Goal: Find specific page/section: Find specific page/section

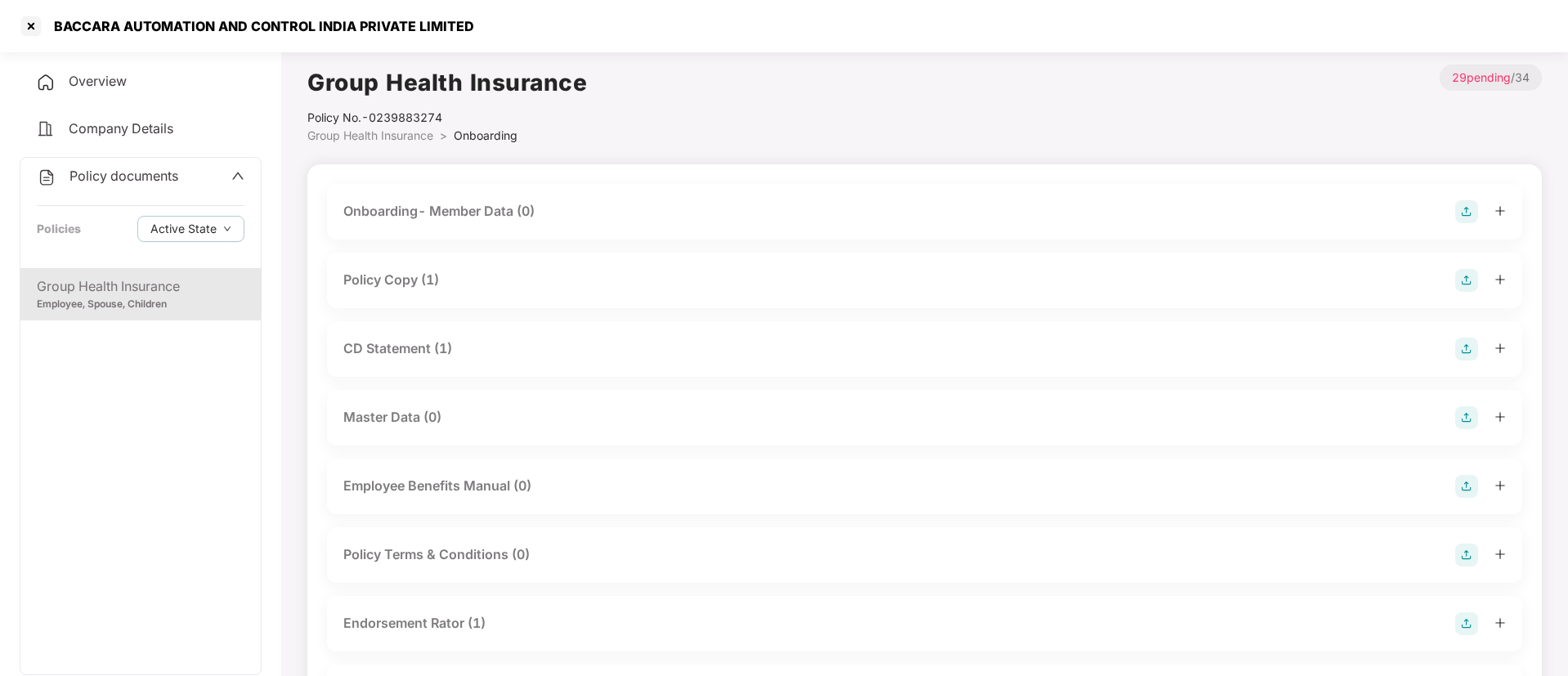
scroll to position [490, 0]
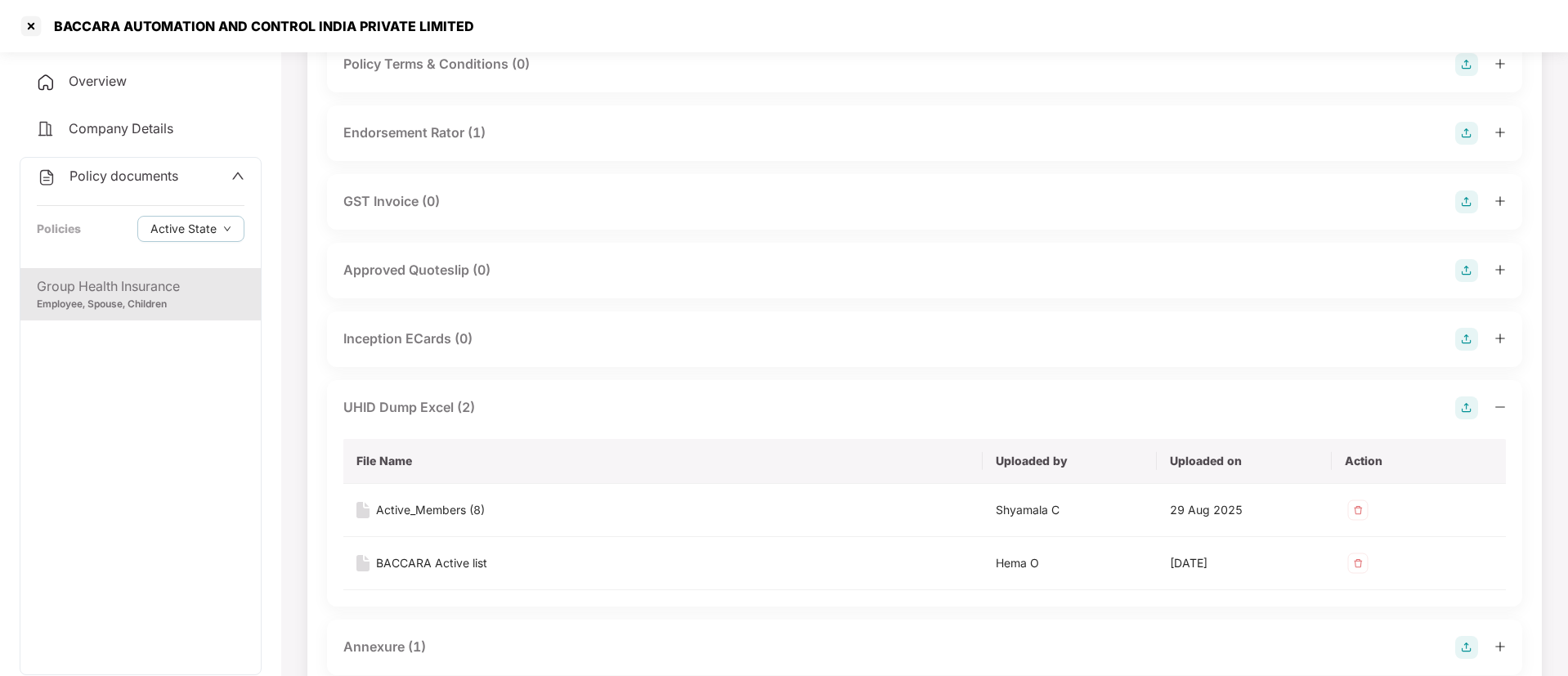
click at [35, 22] on div at bounding box center [30, 25] width 26 height 26
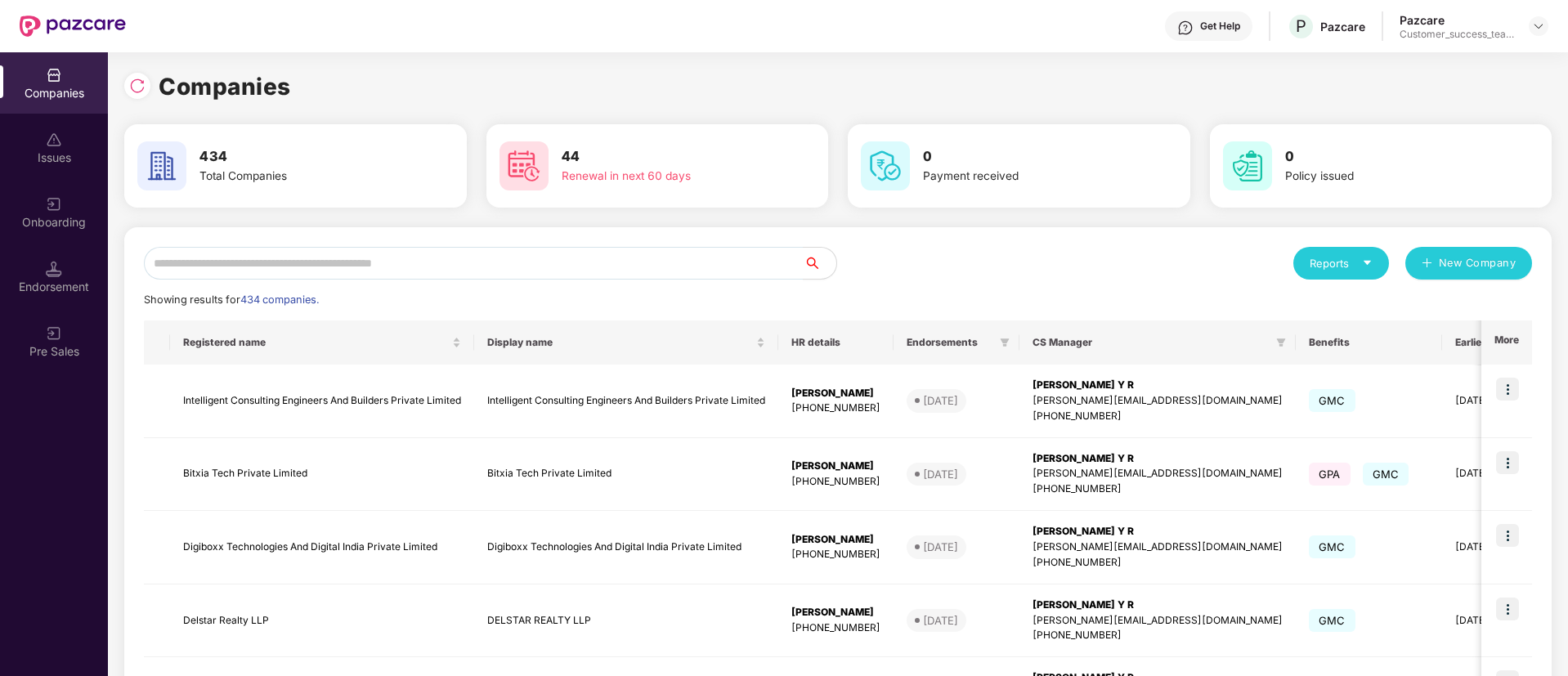
scroll to position [0, 0]
click at [401, 264] on input "text" at bounding box center [473, 263] width 660 height 33
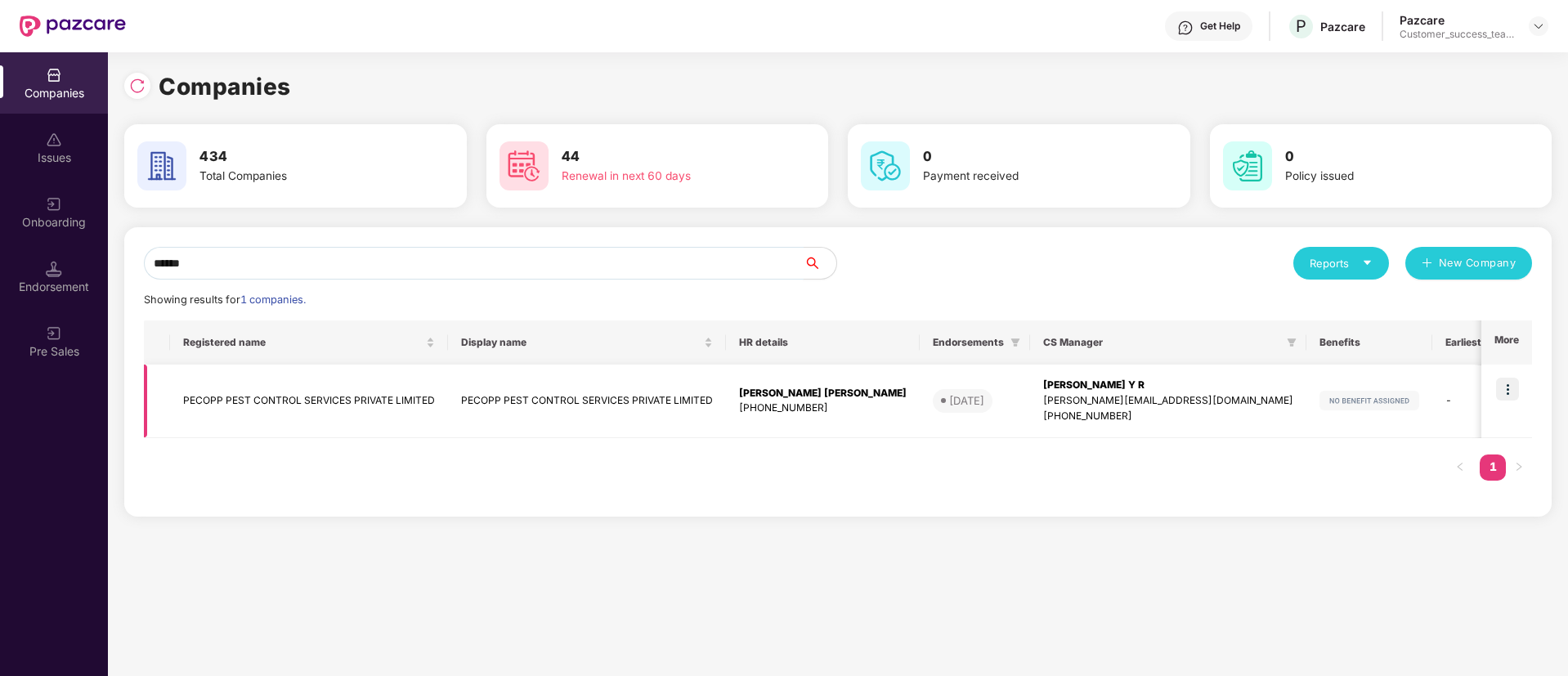
type input "******"
click at [455, 412] on td "PECOPP PEST CONTROL SERVICES PRIVATE LIMITED" at bounding box center [587, 401] width 278 height 73
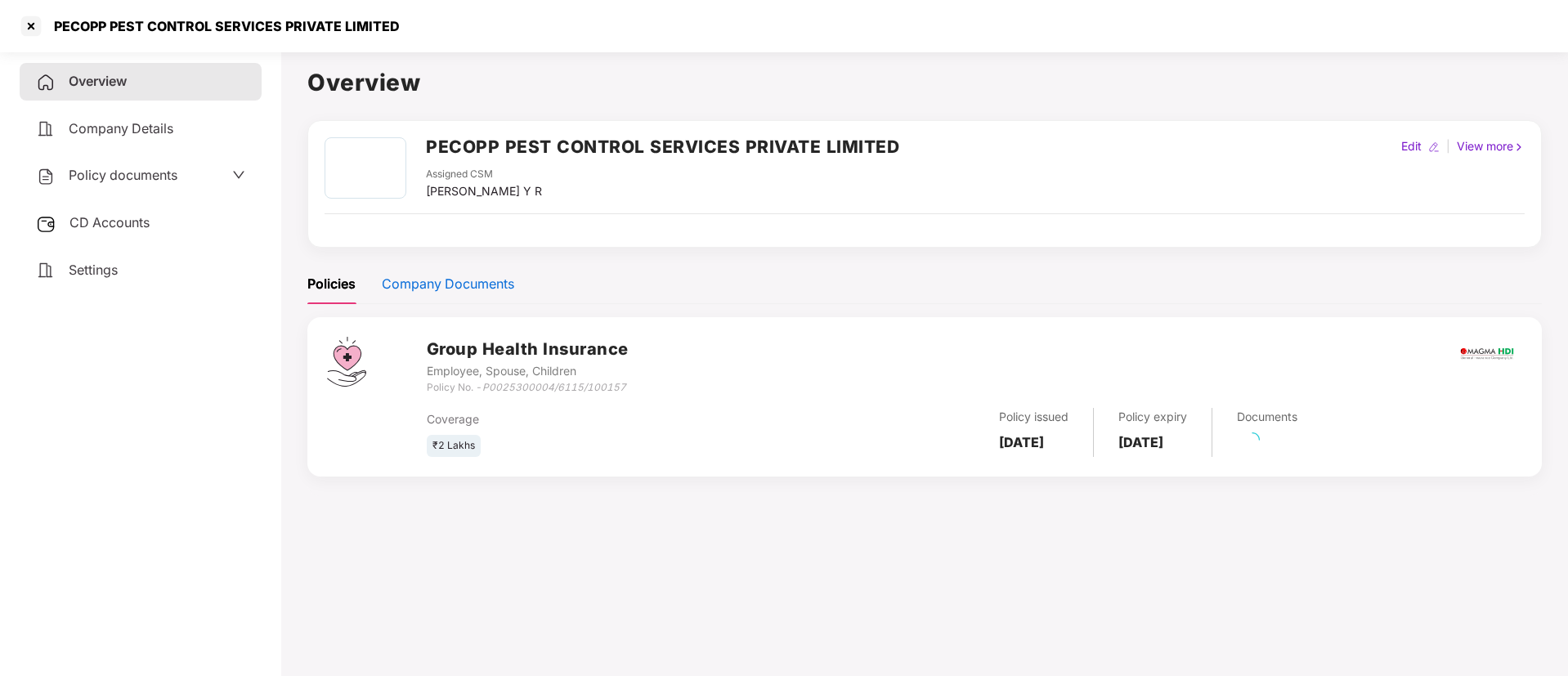
click at [462, 295] on div "Company Documents" at bounding box center [447, 284] width 132 height 20
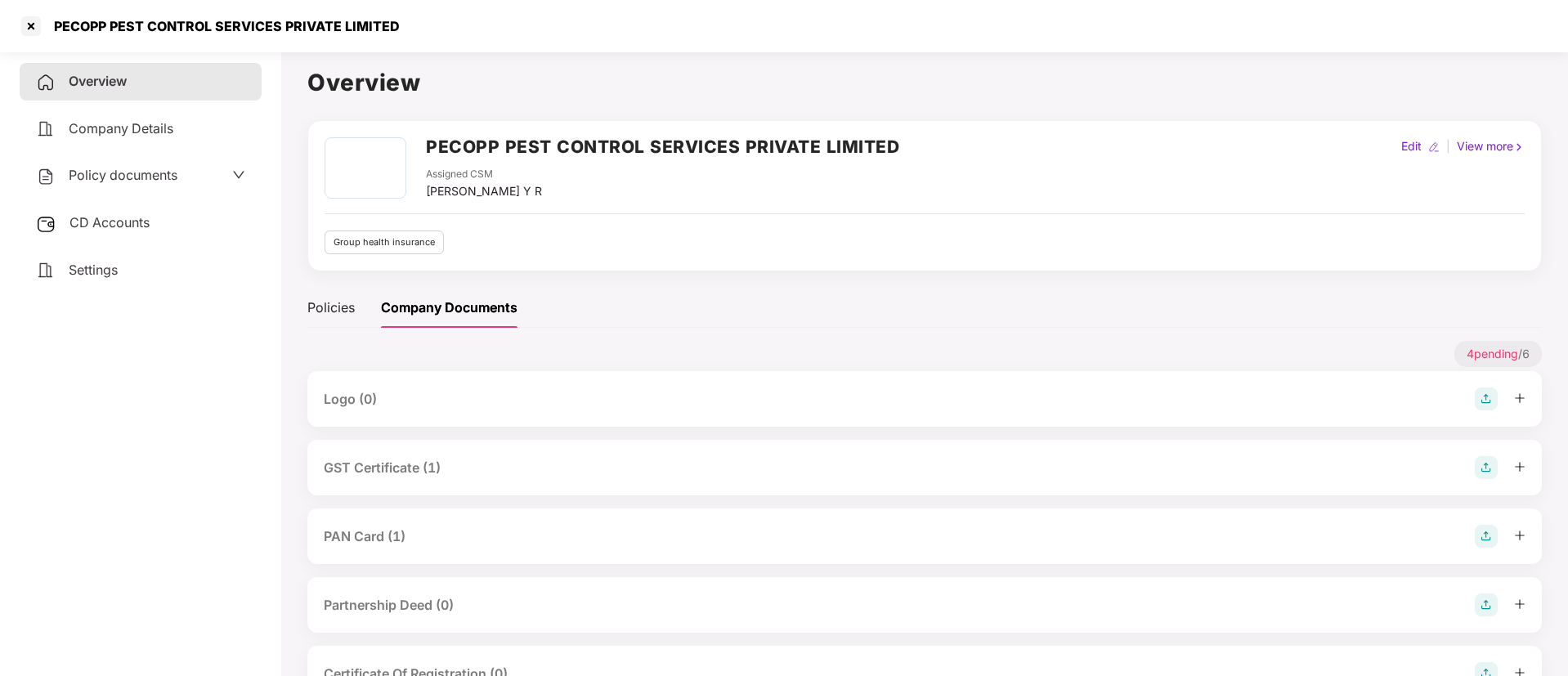
click at [390, 478] on div "GST Certificate (1)" at bounding box center [382, 468] width 117 height 20
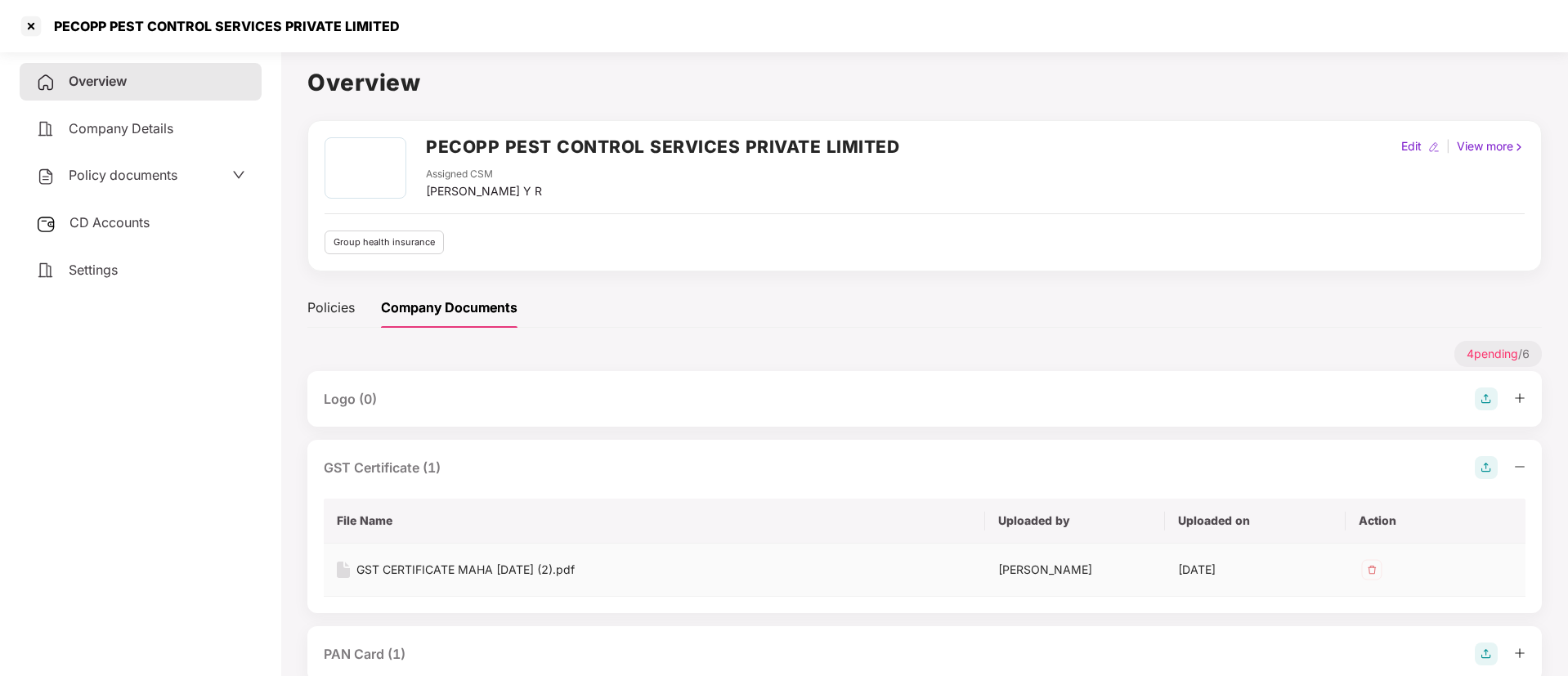
click at [407, 566] on div "GST CERTIFICATE MAHA [DATE] (2).pdf" at bounding box center [465, 570] width 219 height 18
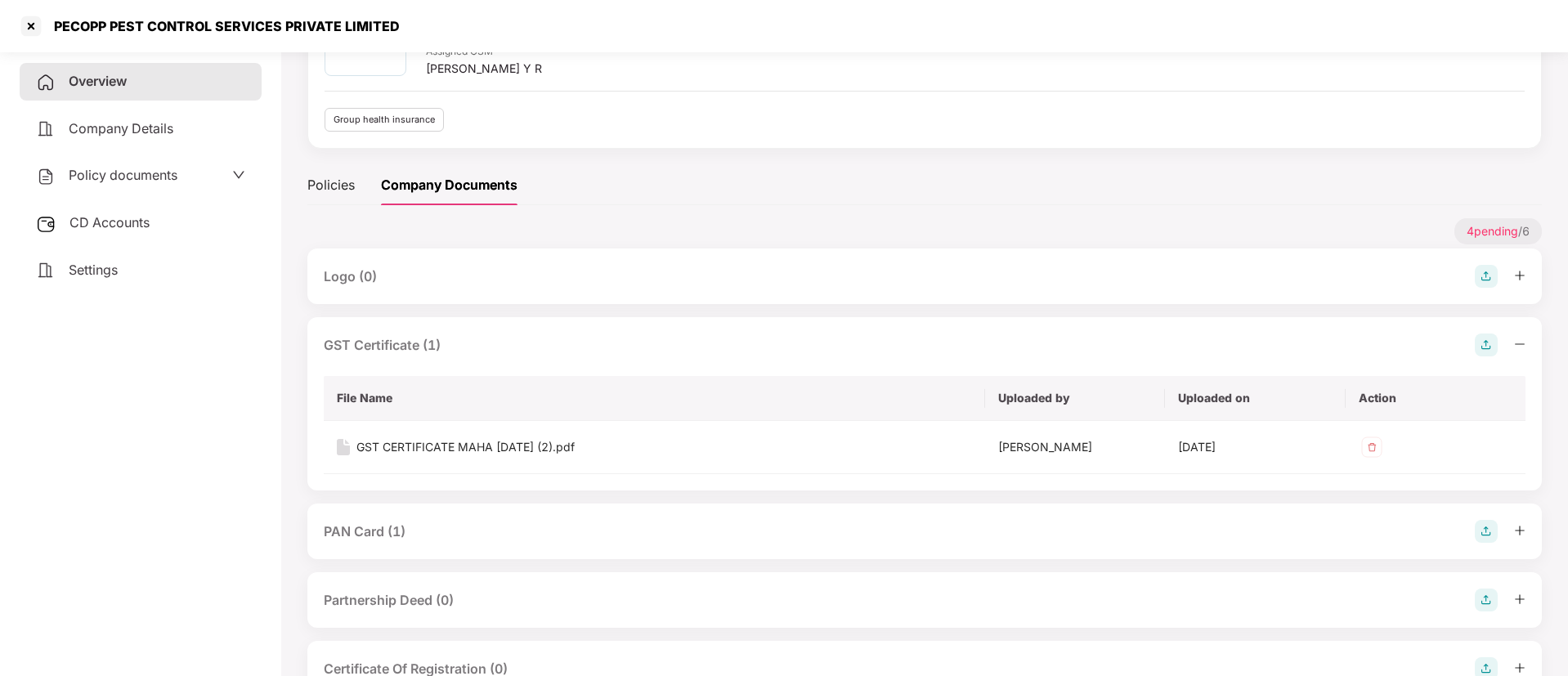
click at [387, 537] on div "PAN Card (1)" at bounding box center [365, 532] width 82 height 20
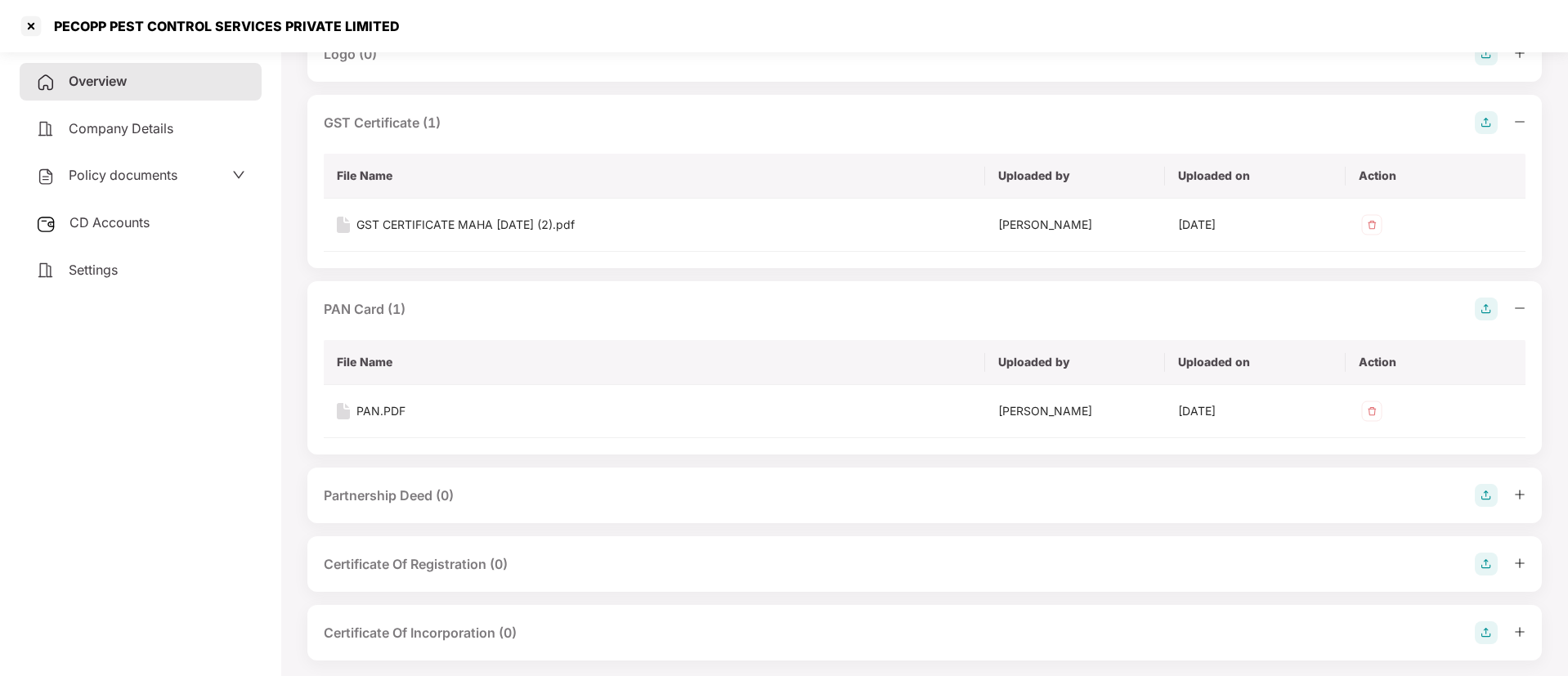
scroll to position [362, 0]
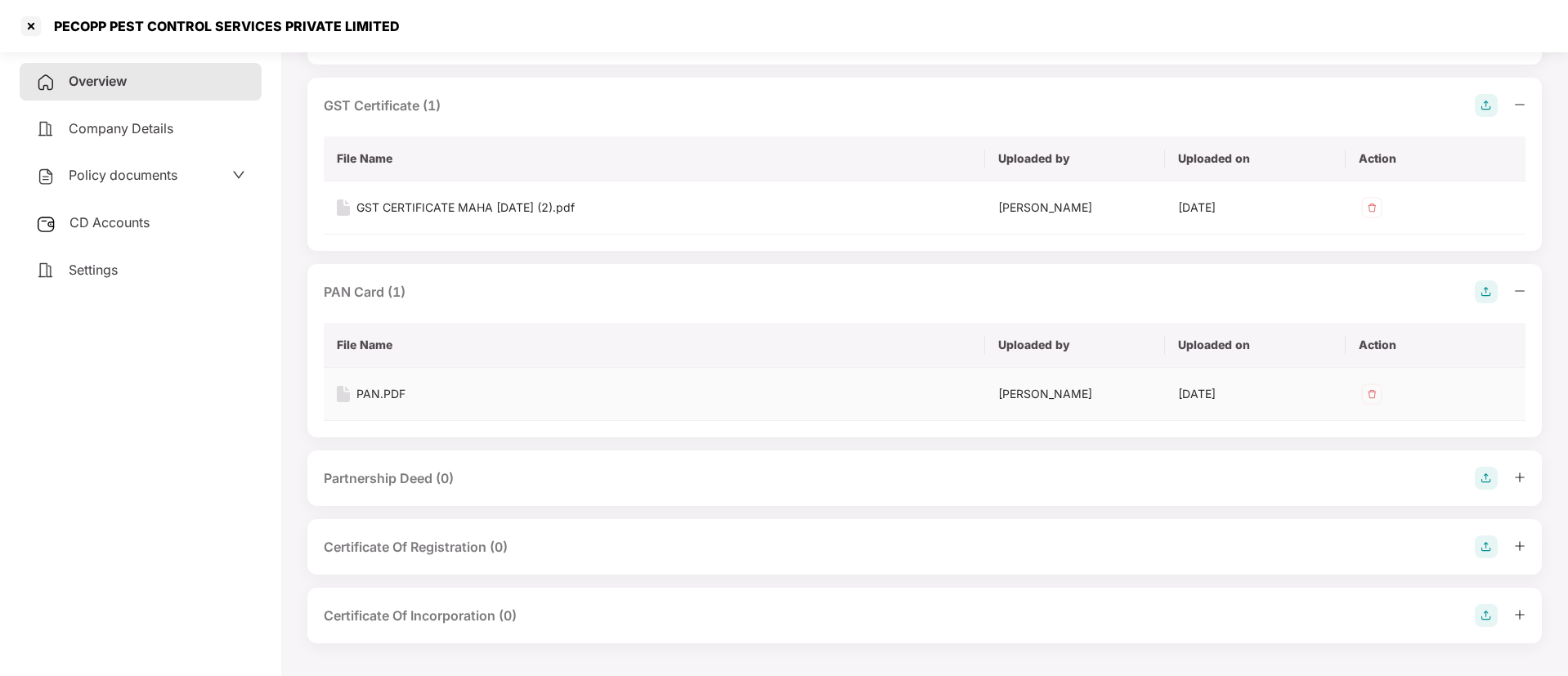
click at [400, 396] on div "PAN.PDF" at bounding box center [381, 393] width 49 height 18
click at [34, 28] on div at bounding box center [30, 25] width 26 height 26
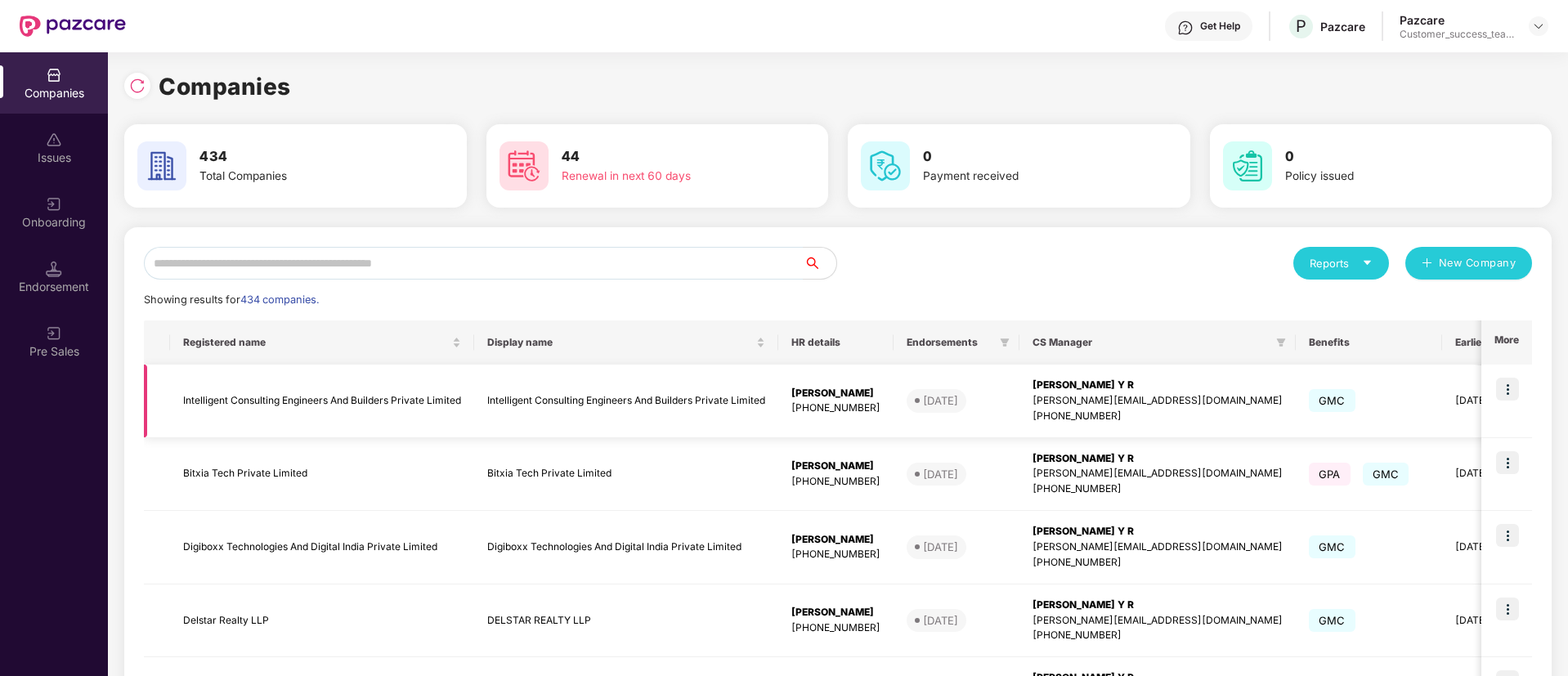
scroll to position [0, 0]
click at [565, 261] on input "text" at bounding box center [473, 263] width 660 height 33
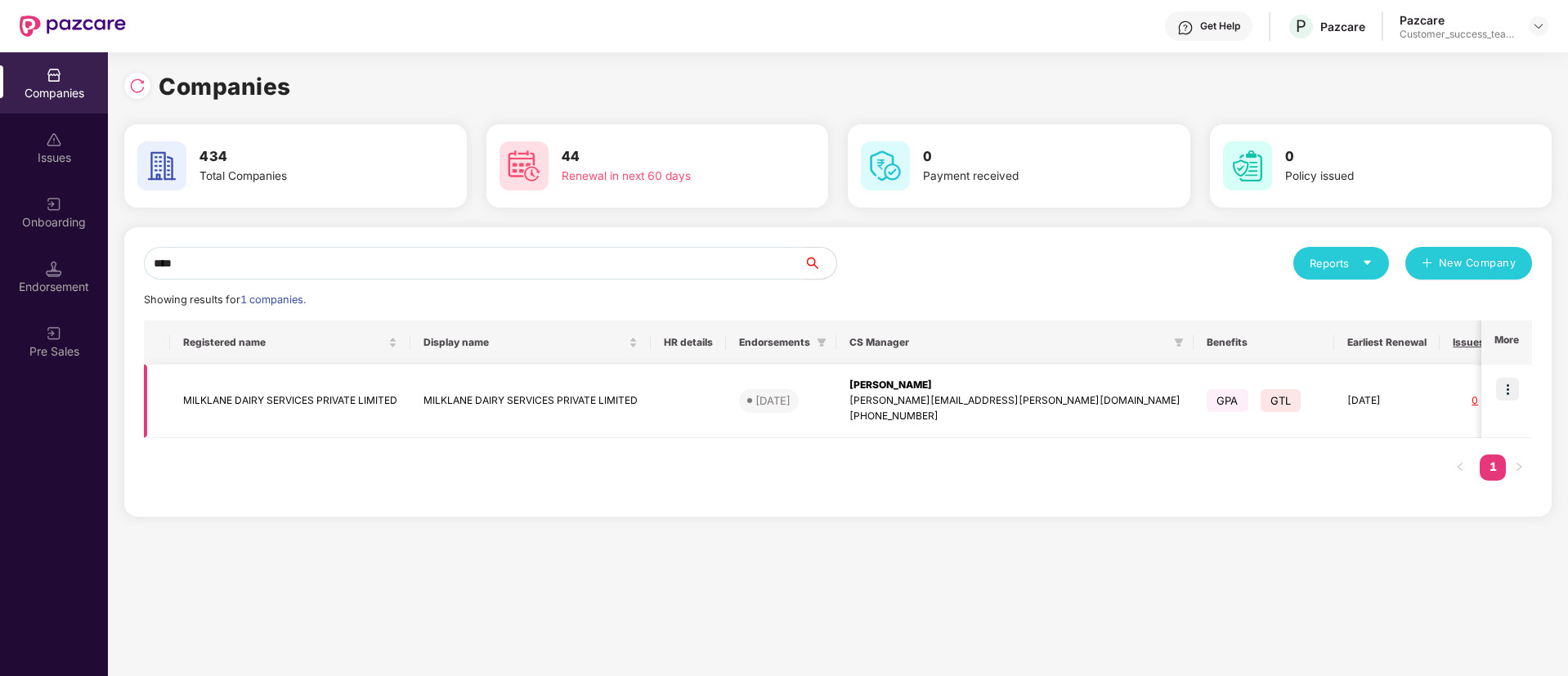
type input "****"
click at [1510, 392] on img at bounding box center [1507, 389] width 23 height 23
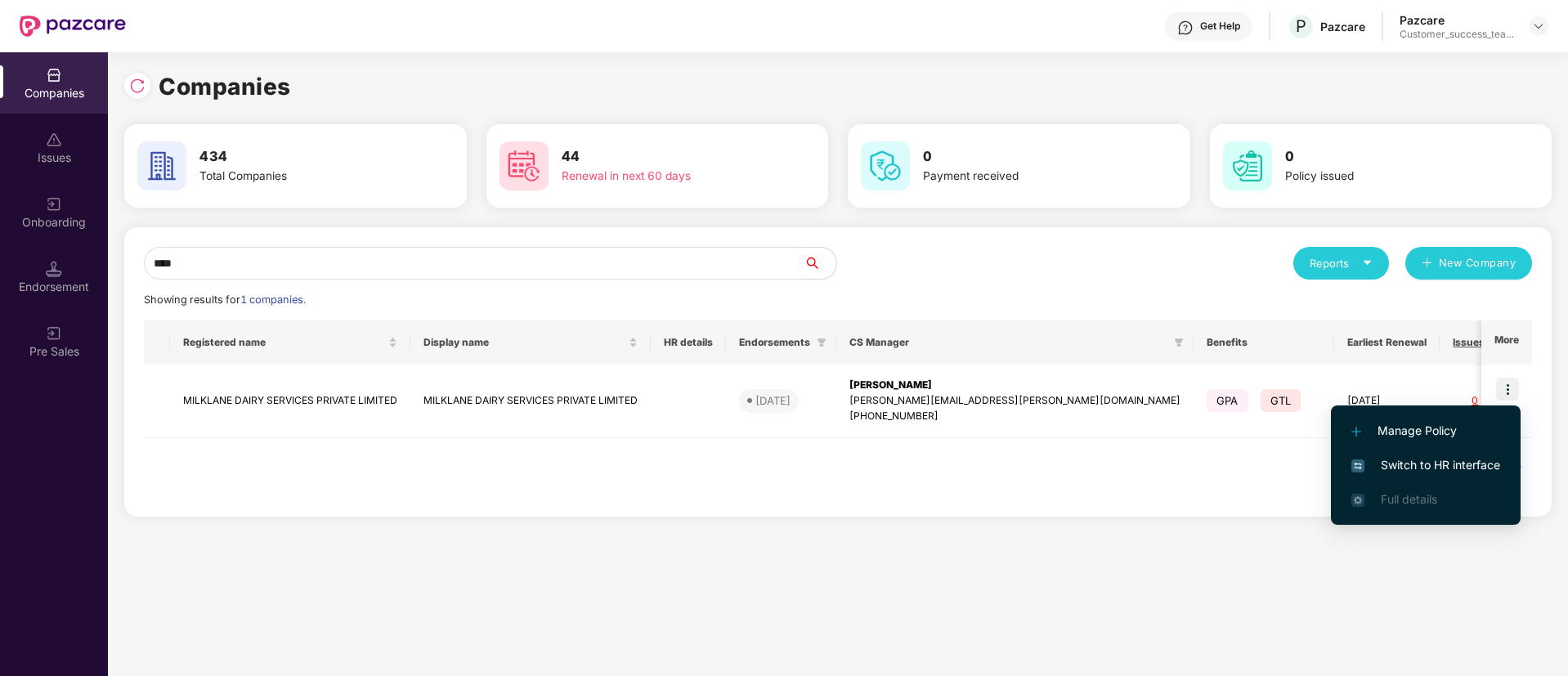
click at [1465, 459] on span "Switch to HR interface" at bounding box center [1425, 465] width 149 height 18
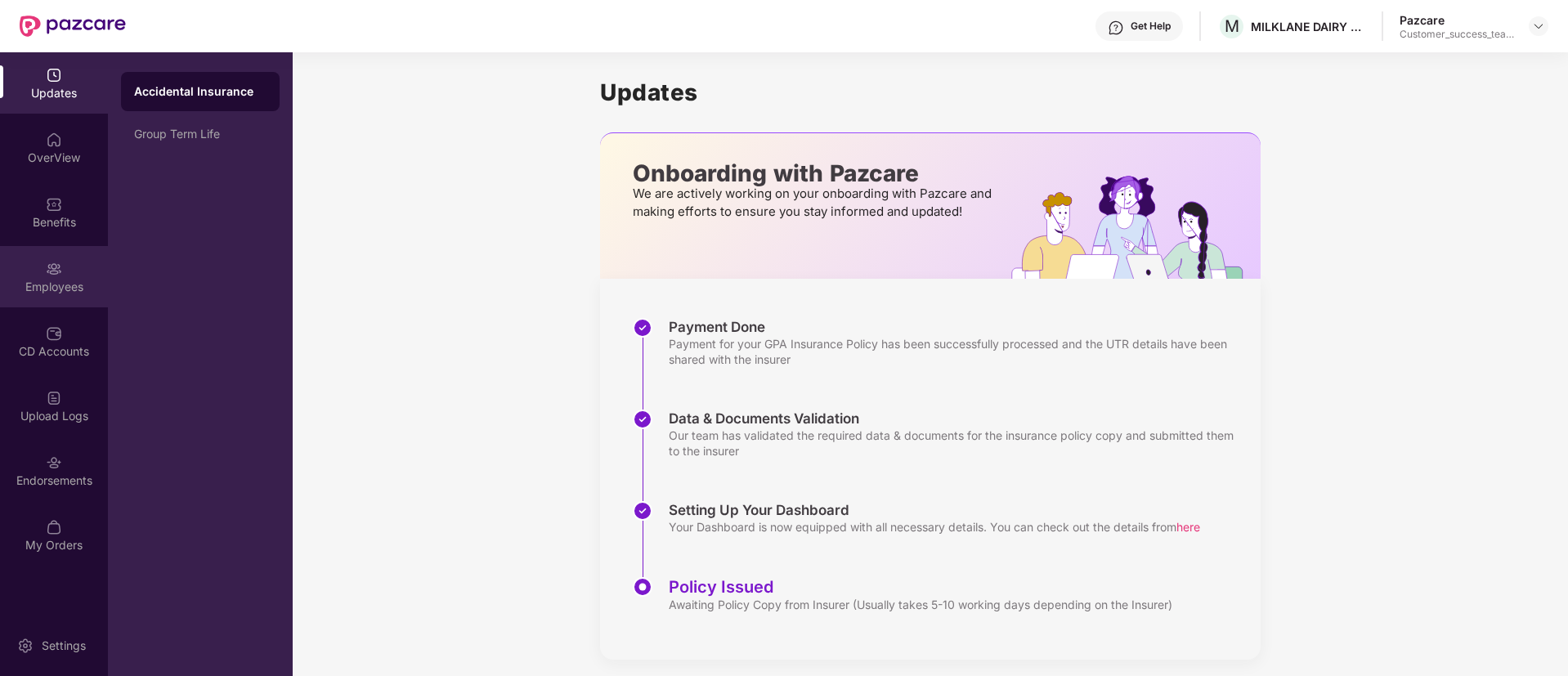
click at [69, 277] on div "Employees" at bounding box center [54, 277] width 108 height 62
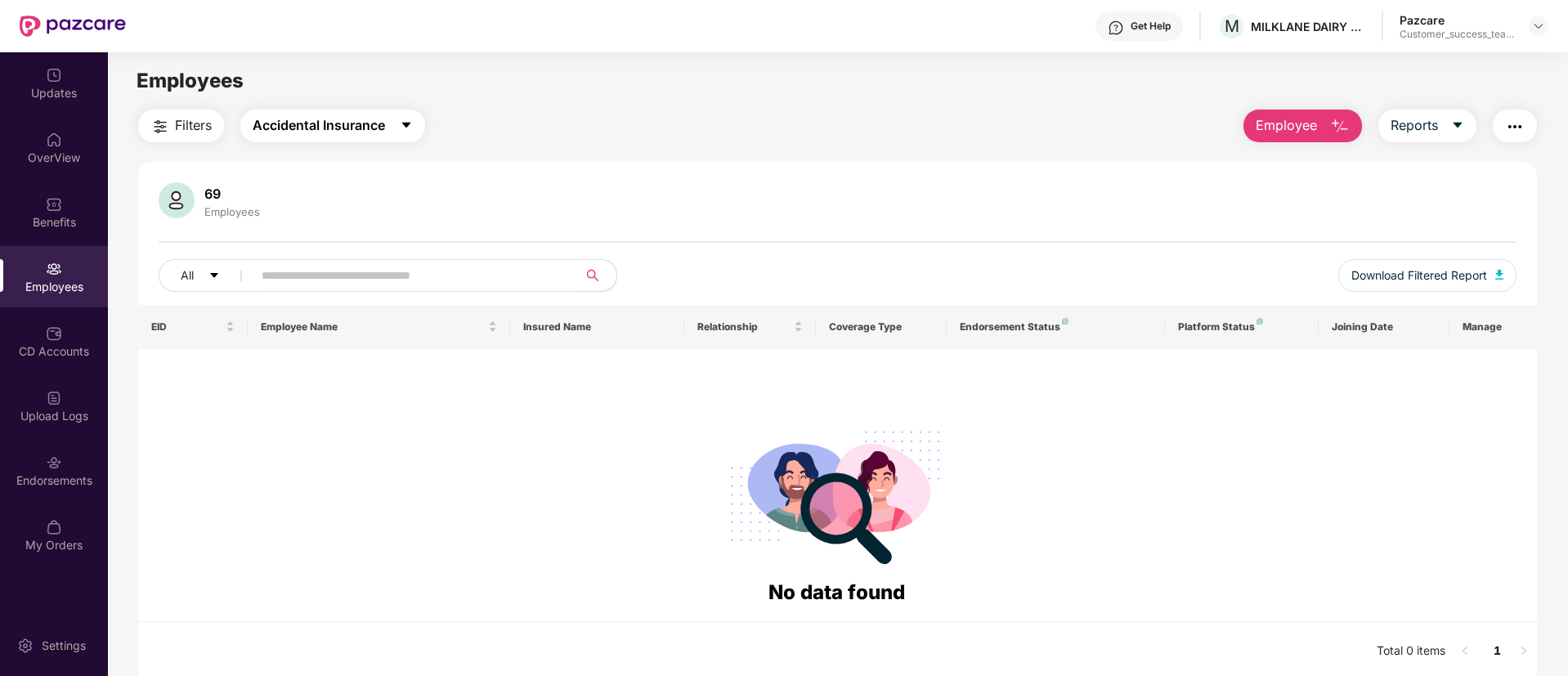
click at [357, 116] on span "Accidental Insurance" at bounding box center [318, 126] width 132 height 20
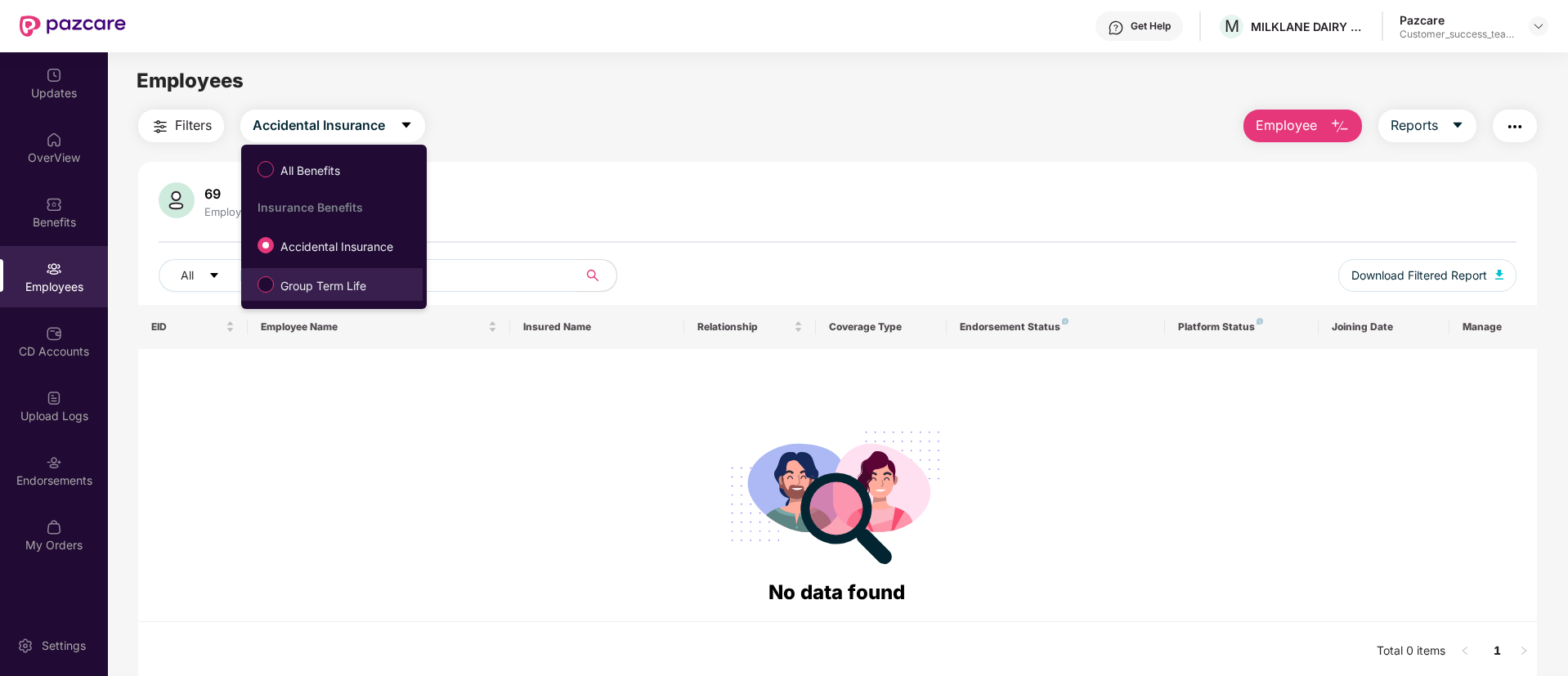
click at [346, 283] on span "Group Term Life" at bounding box center [323, 285] width 99 height 18
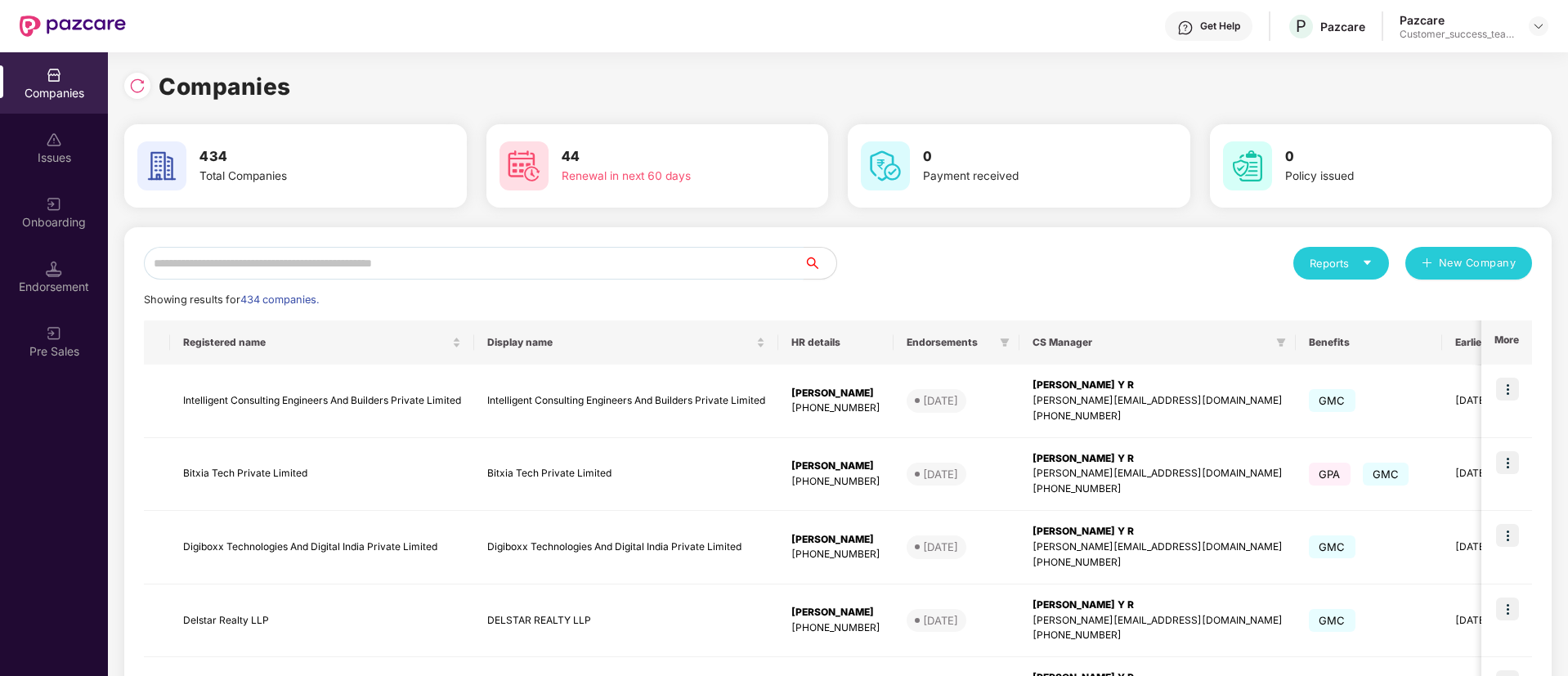
click at [384, 251] on input "text" at bounding box center [473, 263] width 660 height 33
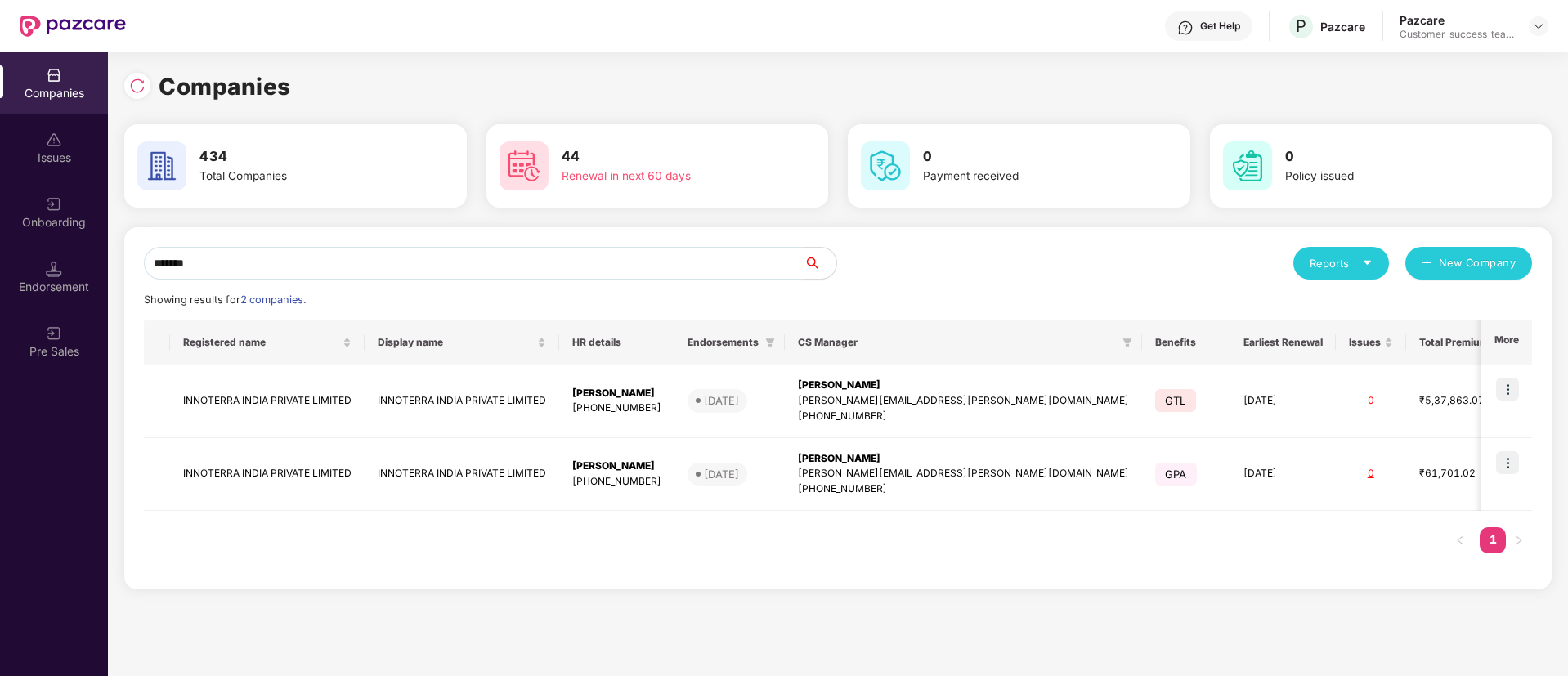
type input "*******"
click at [1506, 381] on img at bounding box center [1507, 389] width 23 height 23
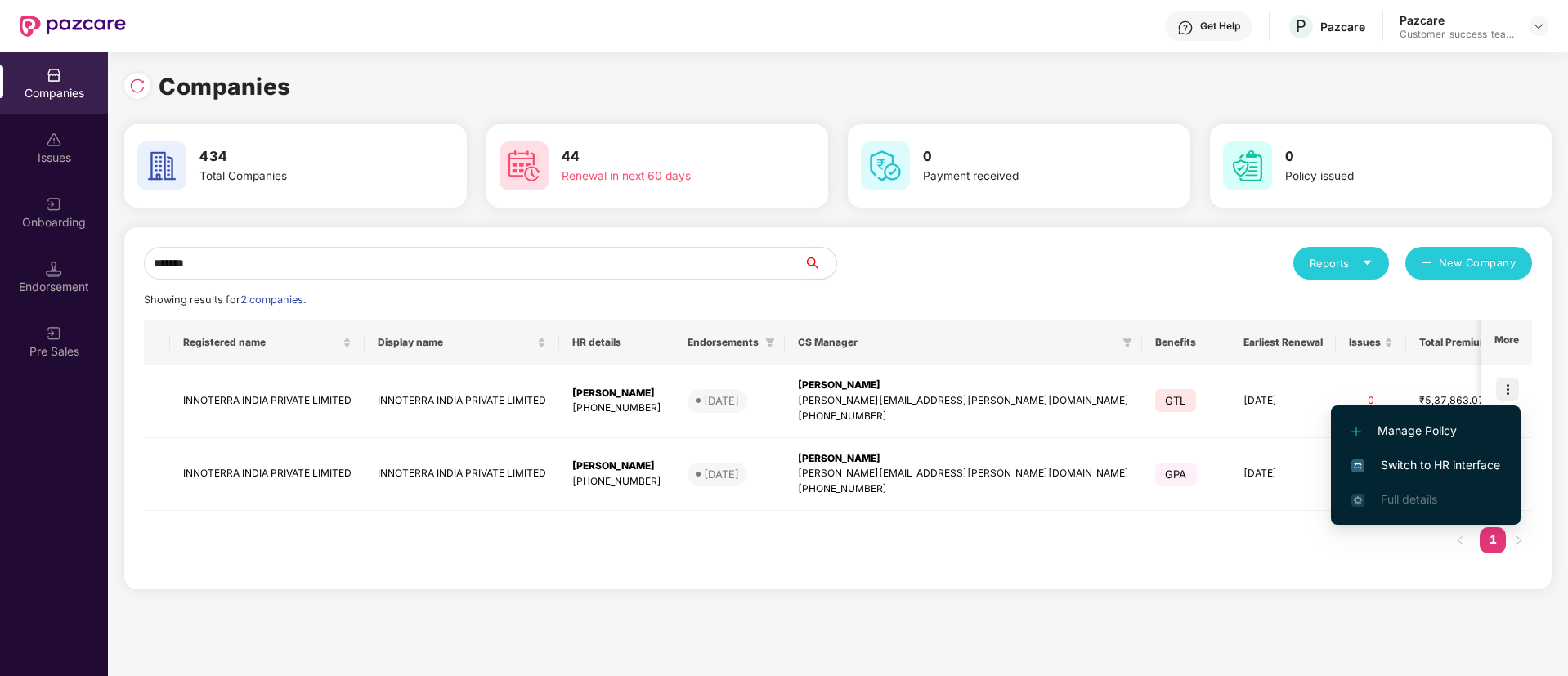
click at [1458, 459] on span "Switch to HR interface" at bounding box center [1425, 465] width 149 height 18
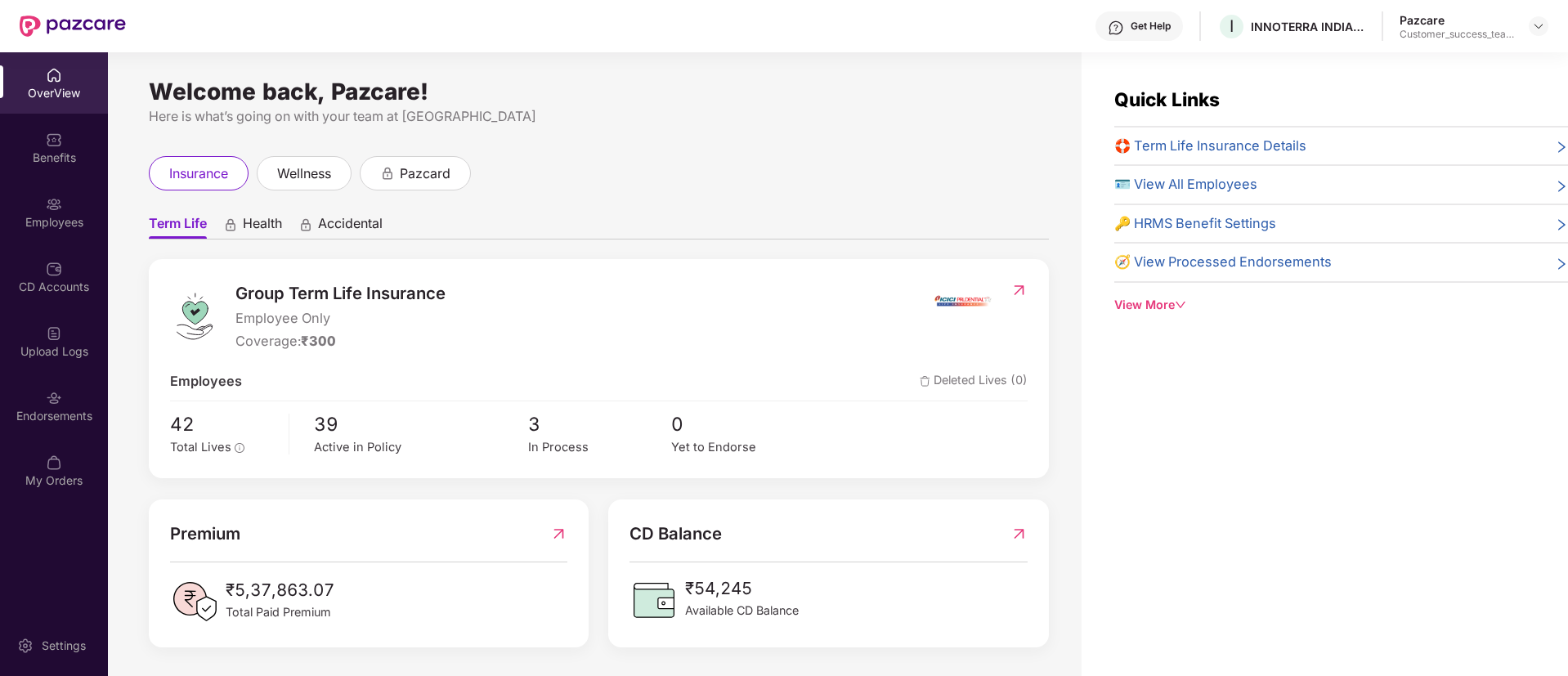
click at [54, 233] on div "Employees" at bounding box center [54, 212] width 108 height 62
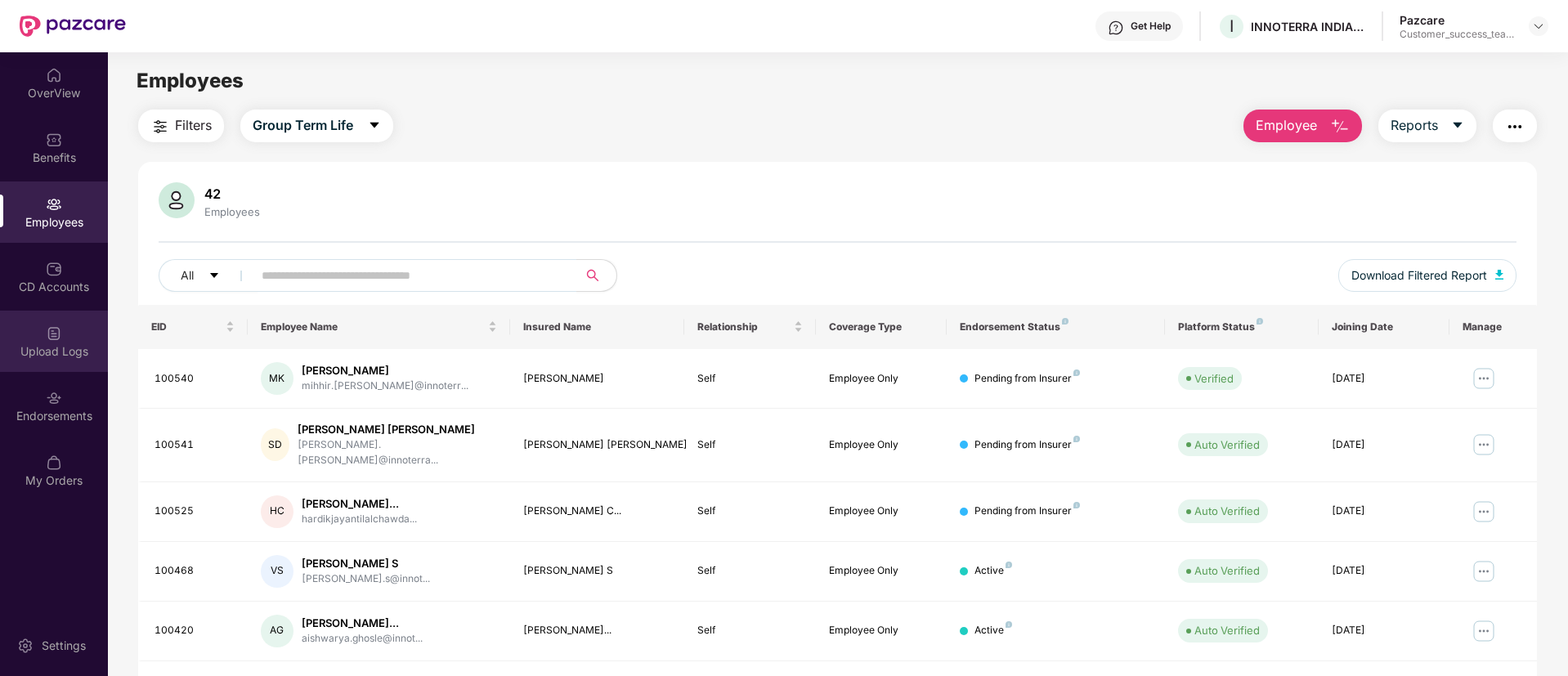
click at [71, 351] on div "Upload Logs" at bounding box center [54, 351] width 108 height 16
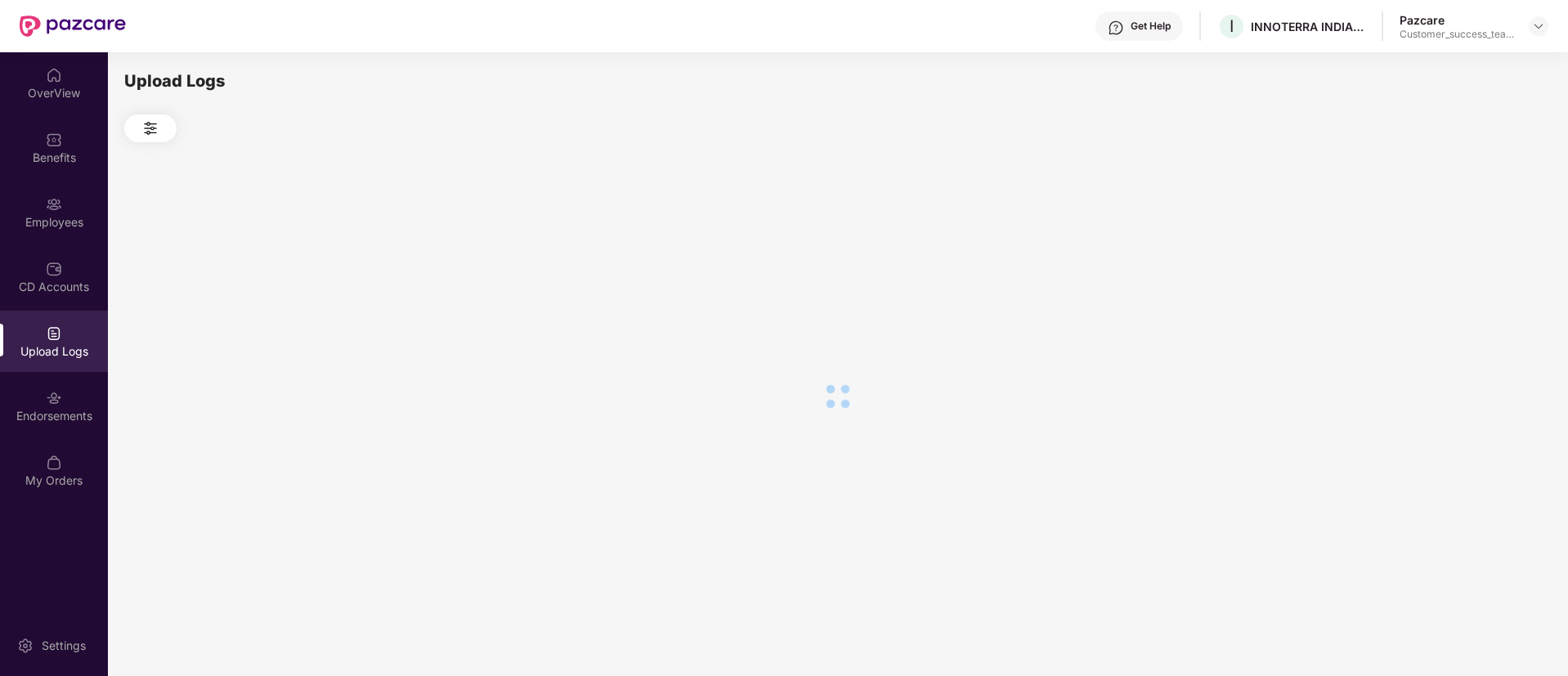
click at [74, 428] on div "Endorsements" at bounding box center [54, 406] width 108 height 62
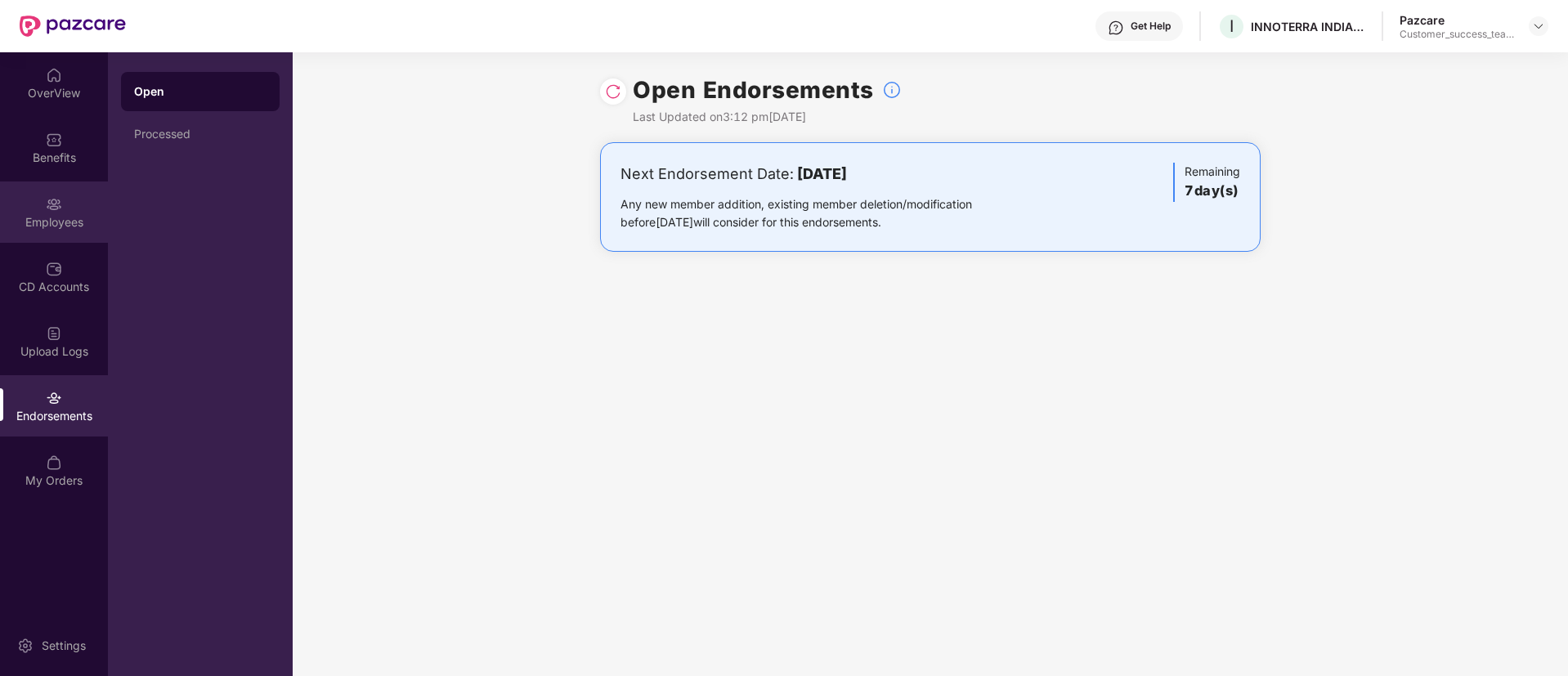
click at [67, 192] on div "Employees" at bounding box center [54, 212] width 108 height 62
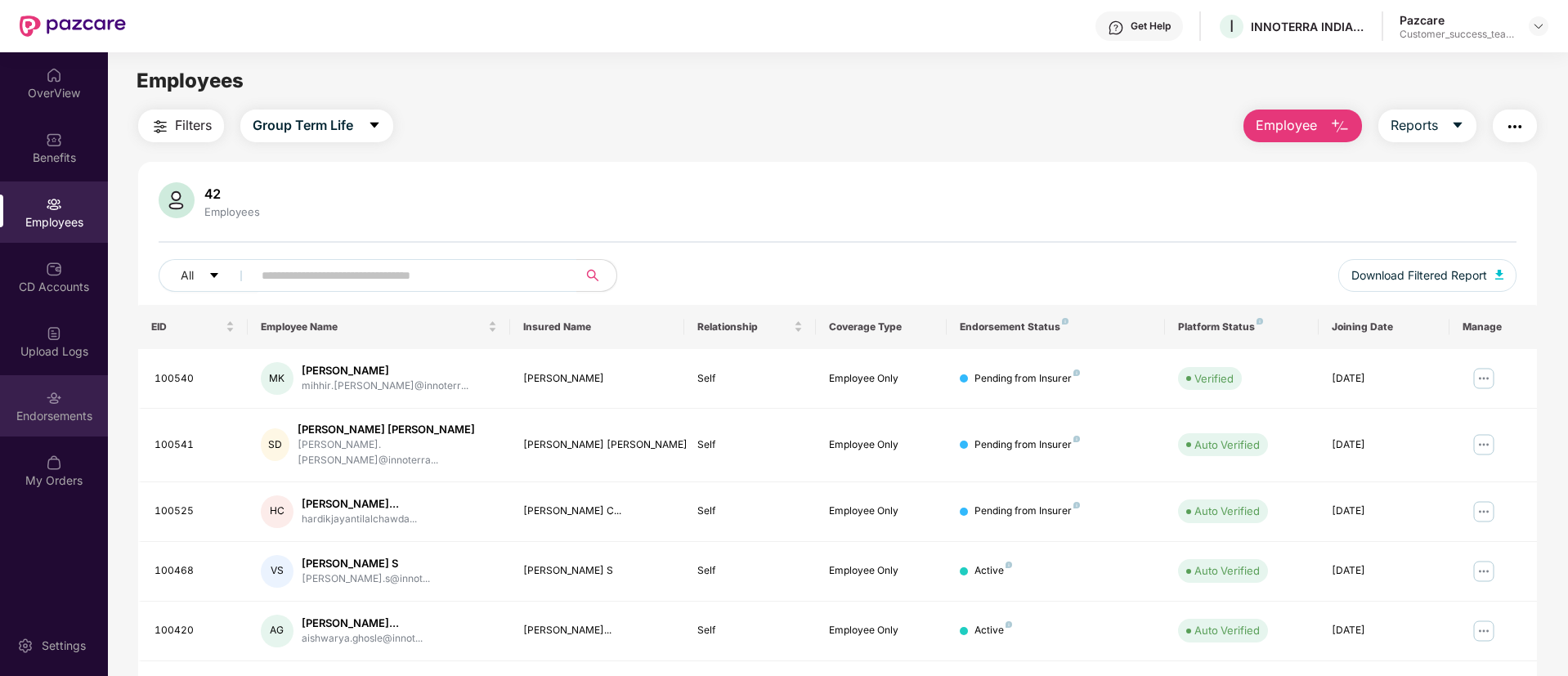
click at [64, 392] on div "Endorsements" at bounding box center [54, 406] width 108 height 62
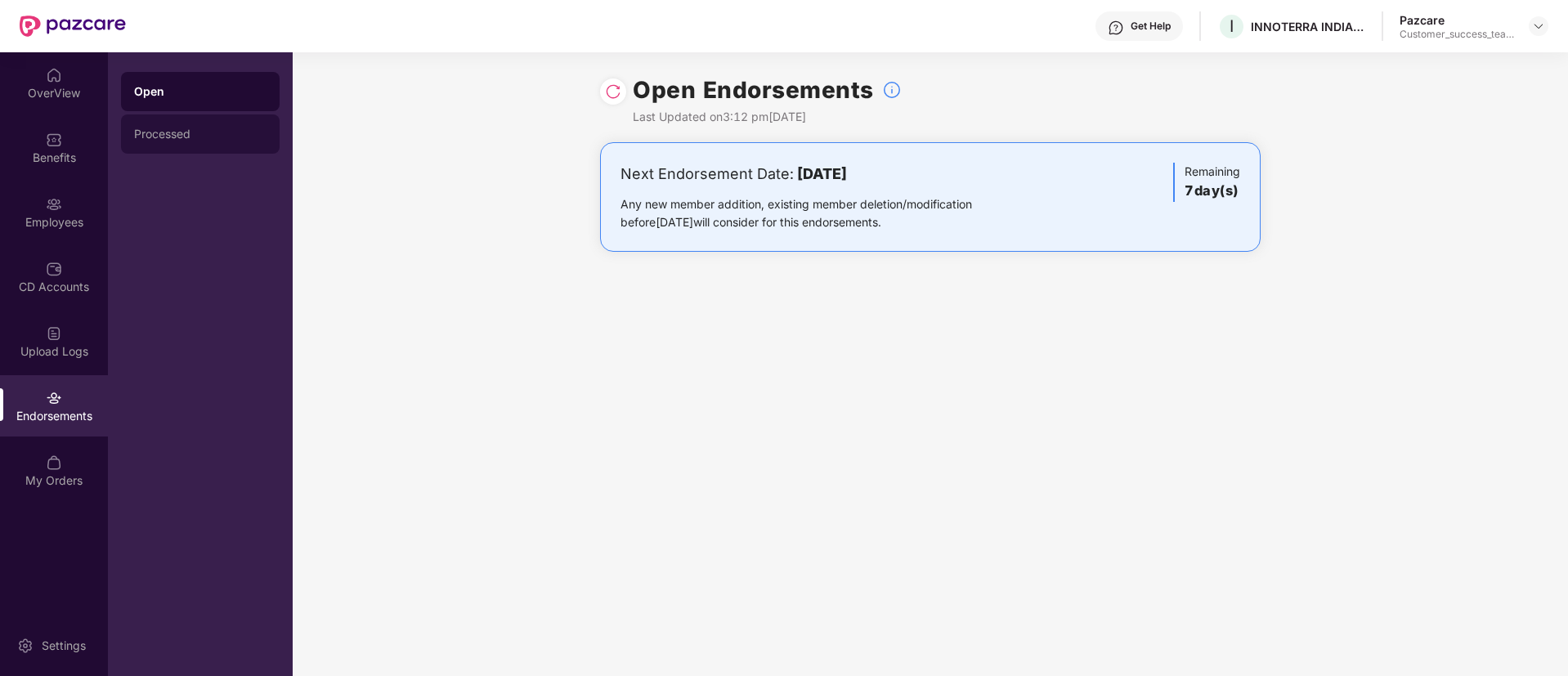
click at [205, 140] on div "Processed" at bounding box center [200, 133] width 132 height 13
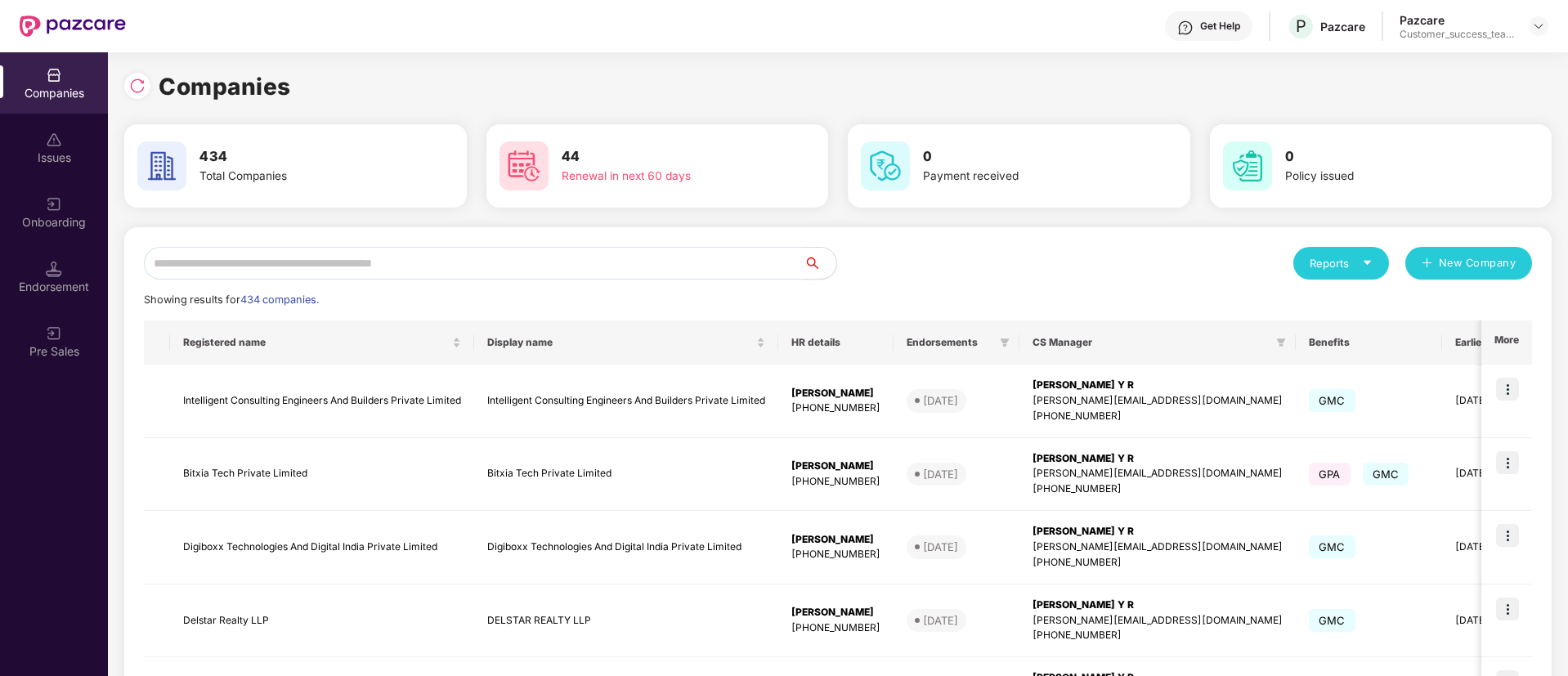
click at [485, 271] on input "text" at bounding box center [473, 263] width 660 height 33
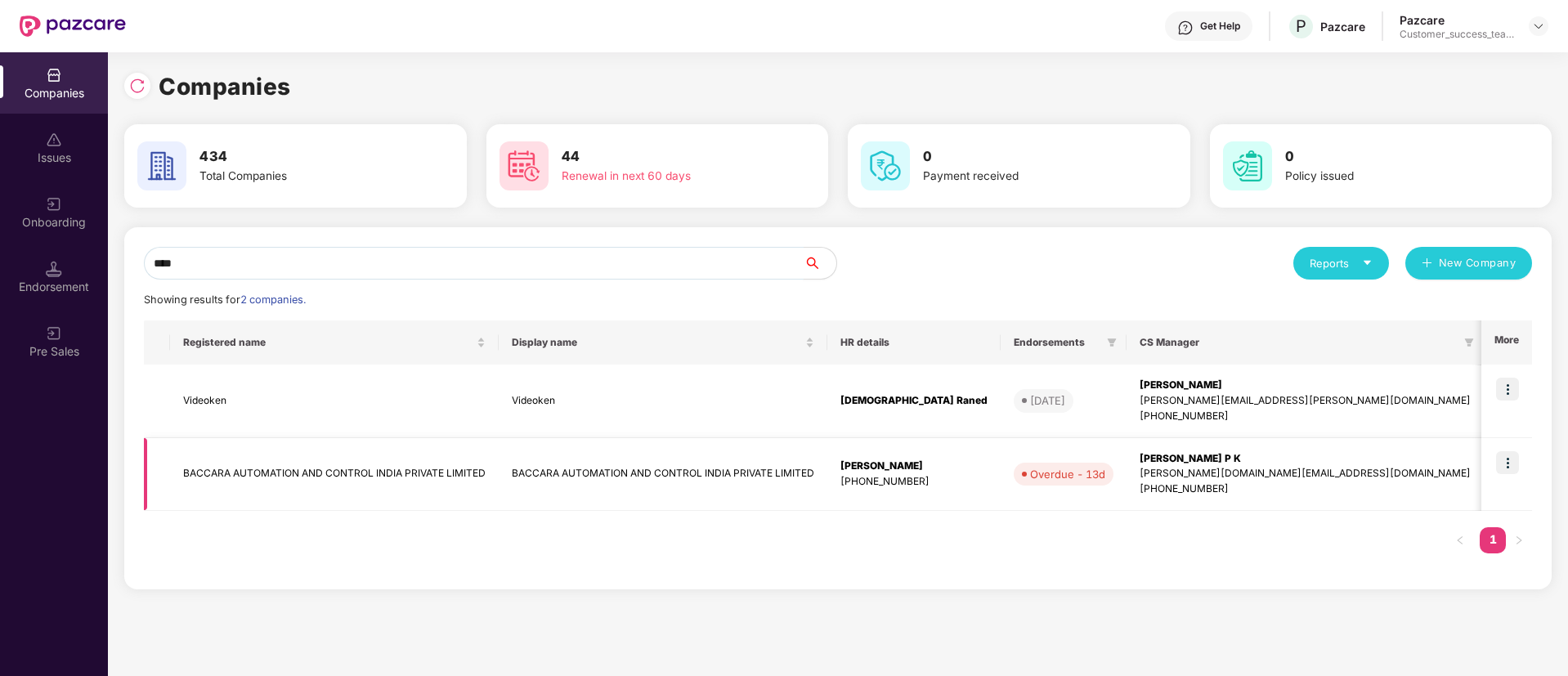
type input "****"
click at [629, 465] on td "BACCARA AUTOMATION AND CONTROL INDIA PRIVATE LIMITED" at bounding box center [662, 474] width 328 height 73
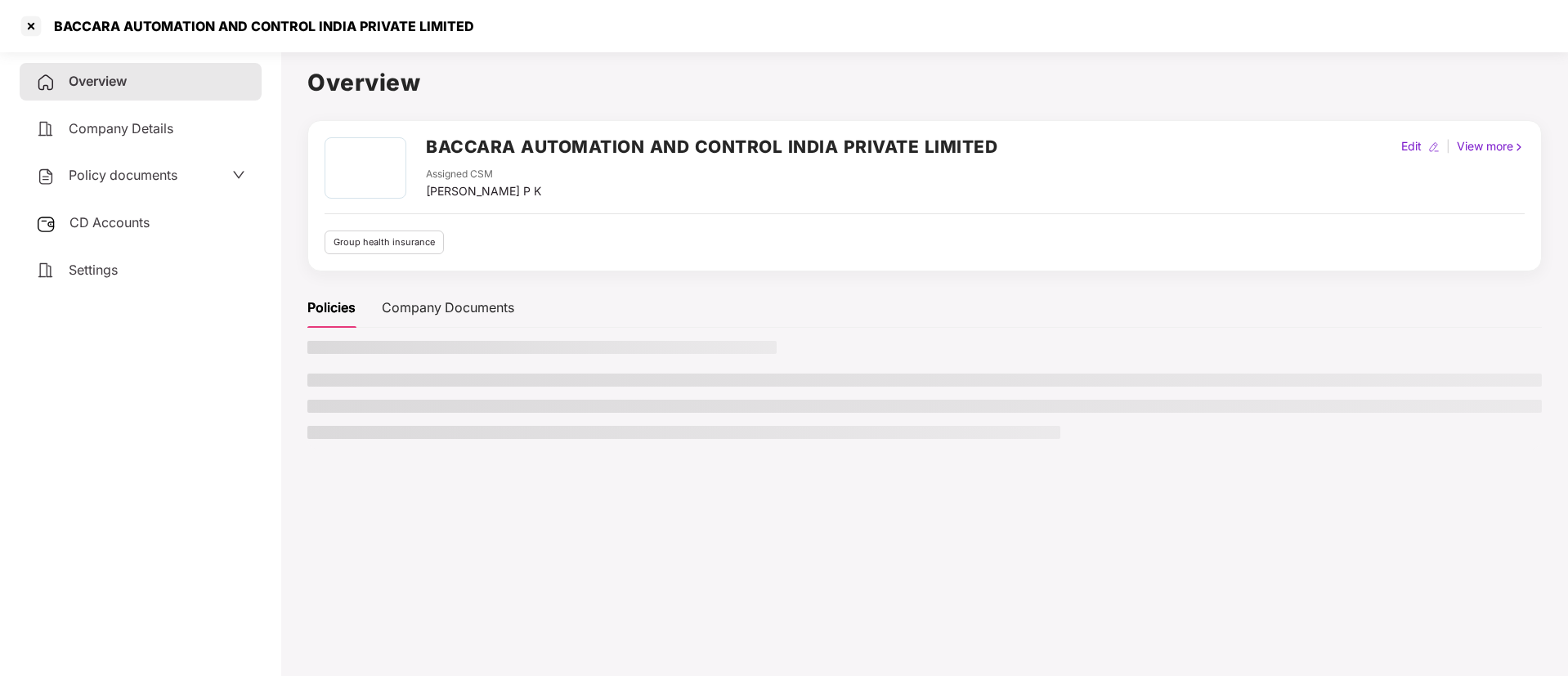
click at [192, 181] on div "Policy documents" at bounding box center [141, 176] width 209 height 21
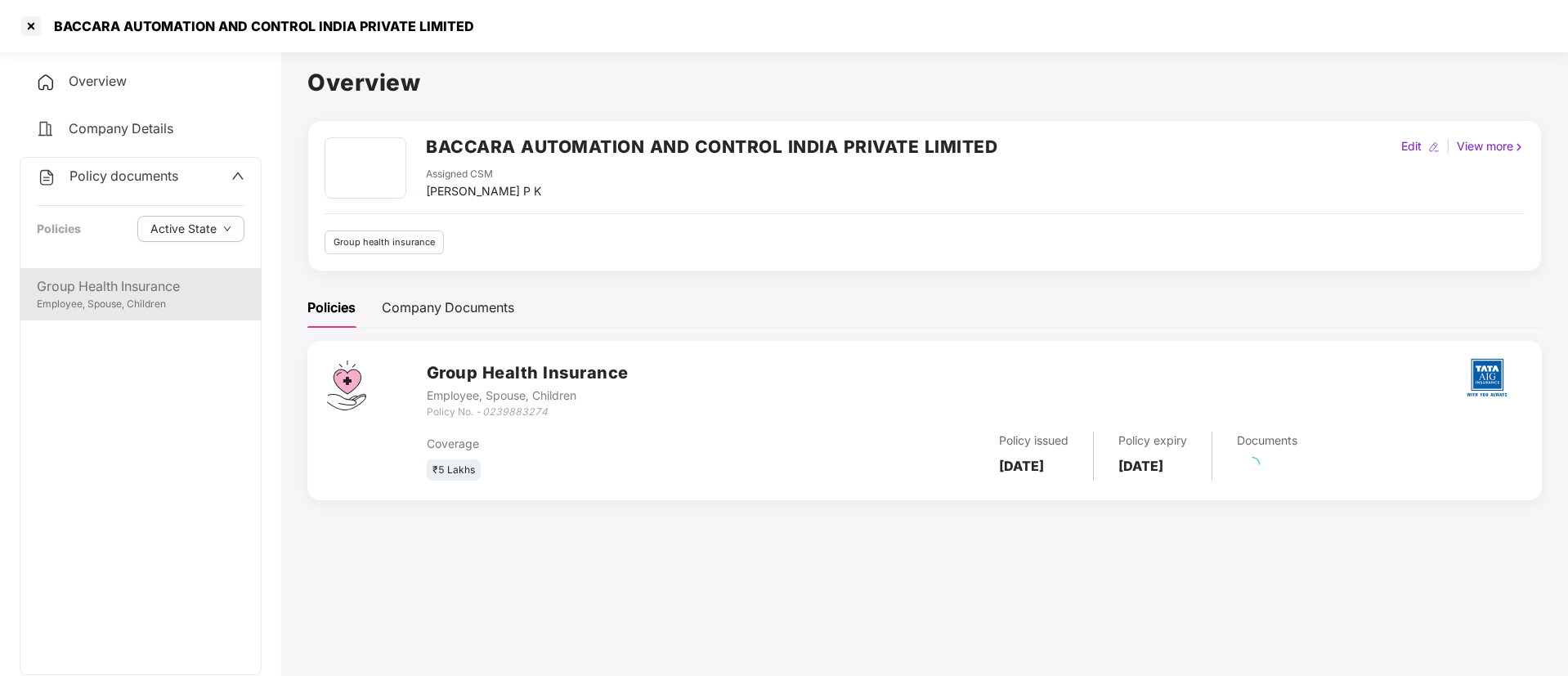
click at [180, 299] on div "Employee, Spouse, Children" at bounding box center [141, 305] width 208 height 15
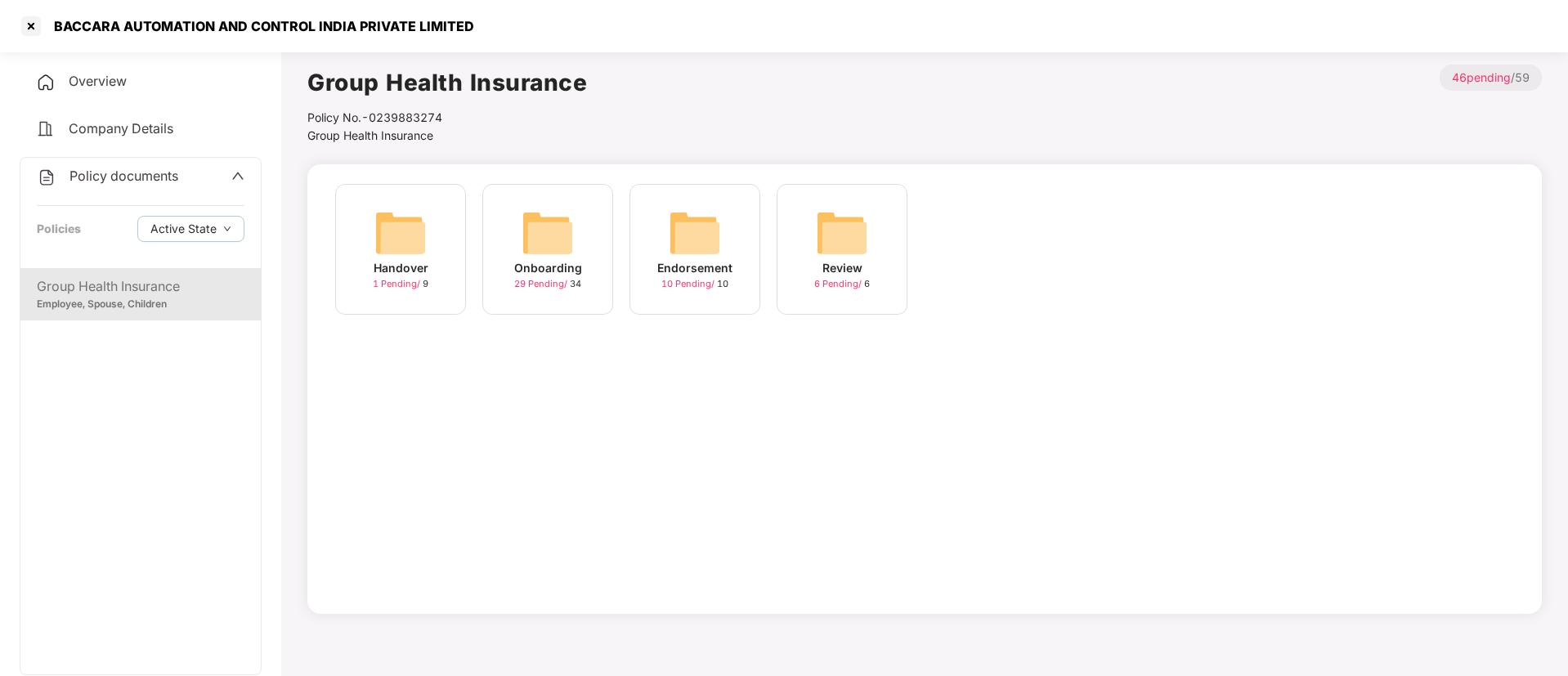
click at [545, 288] on span "29 Pending /" at bounding box center [542, 284] width 56 height 12
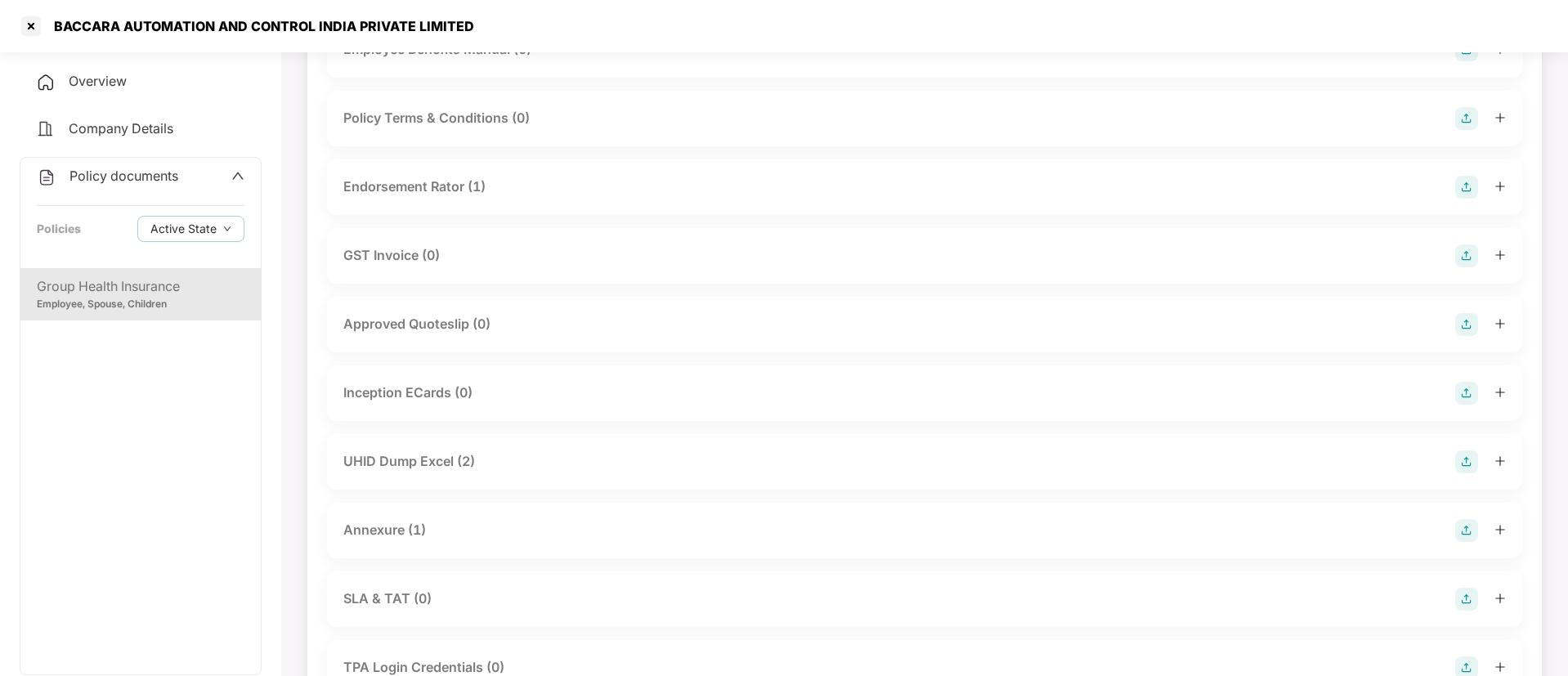
scroll to position [490, 0]
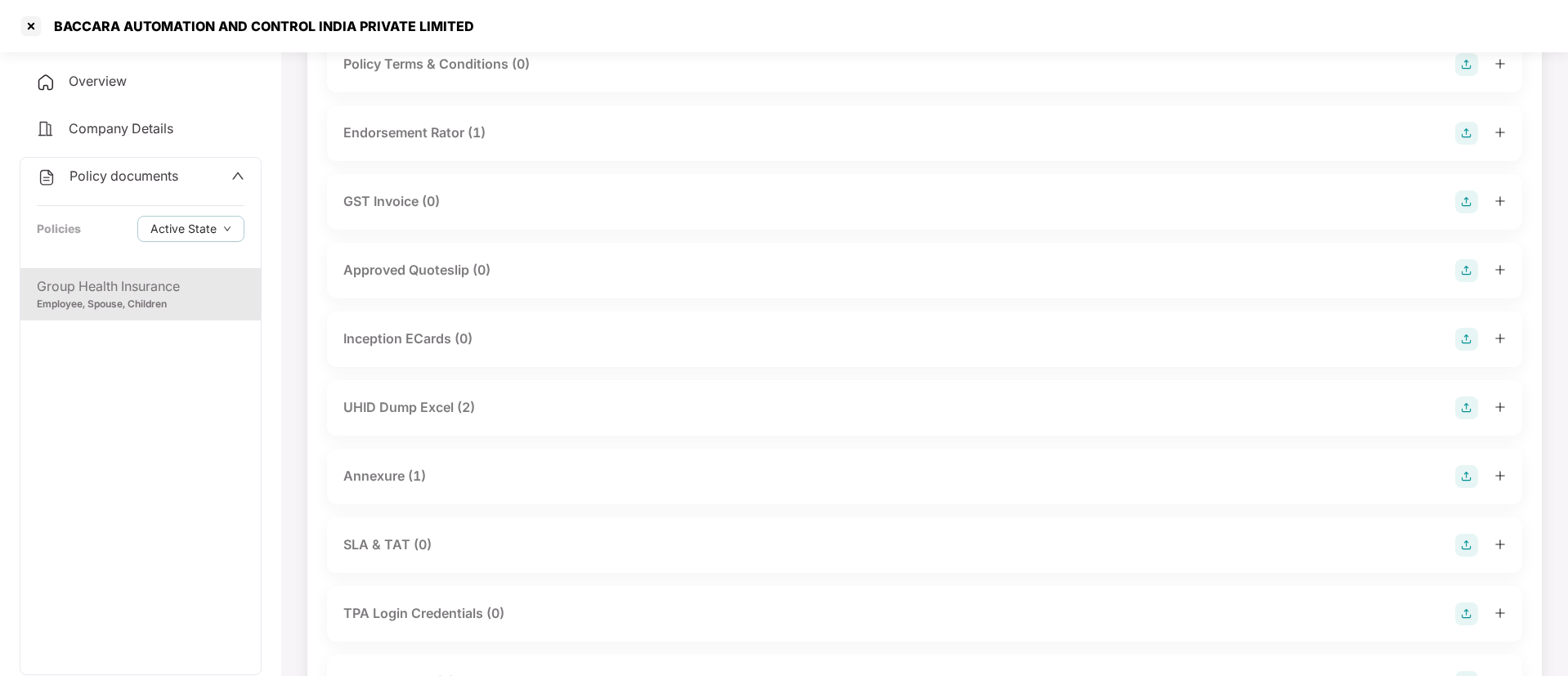
click at [429, 418] on div "UHID Dump Excel (2)" at bounding box center [409, 408] width 132 height 20
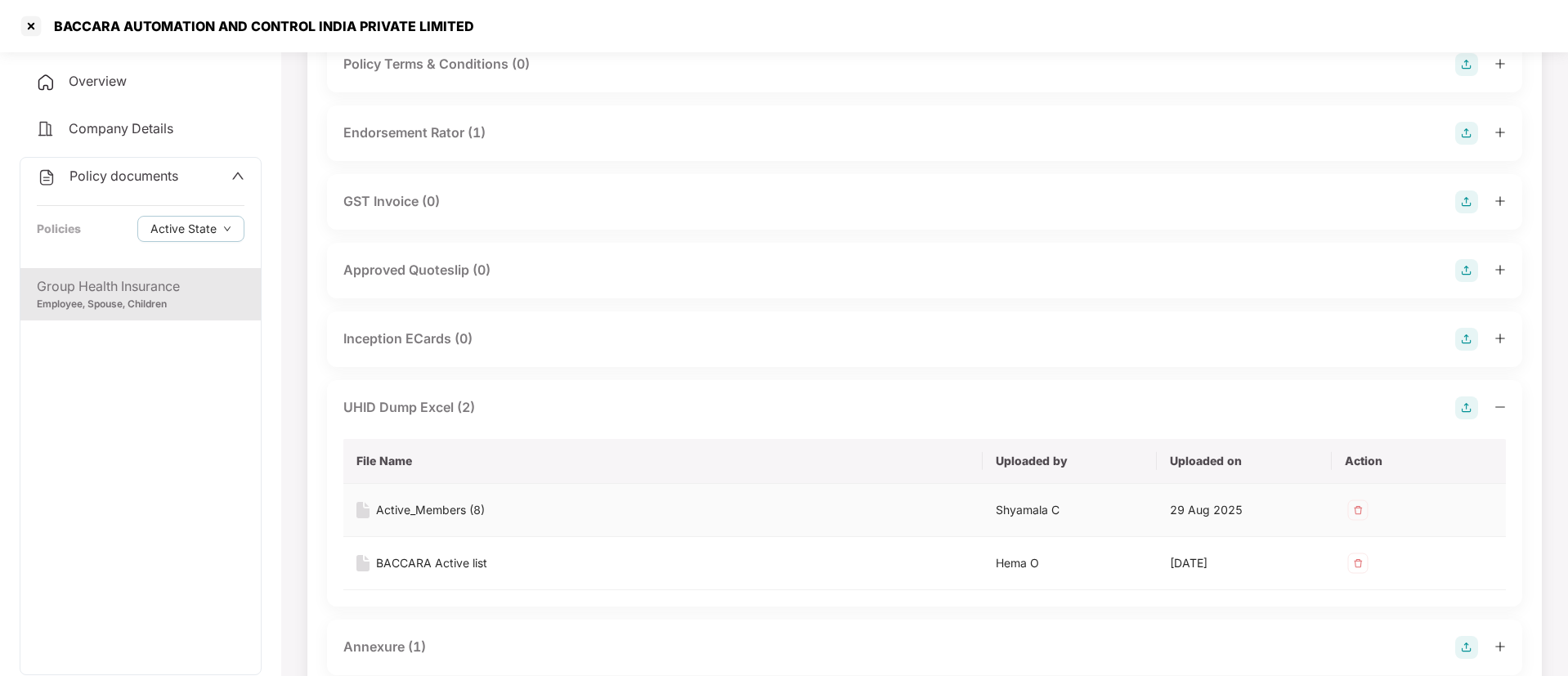
click at [399, 510] on div "Active_Members (8)" at bounding box center [430, 510] width 109 height 18
click at [506, 564] on div "BACCARA Active list" at bounding box center [662, 563] width 614 height 18
click at [419, 566] on div "BACCARA Active list" at bounding box center [432, 563] width 111 height 18
